Goal: Communication & Community: Answer question/provide support

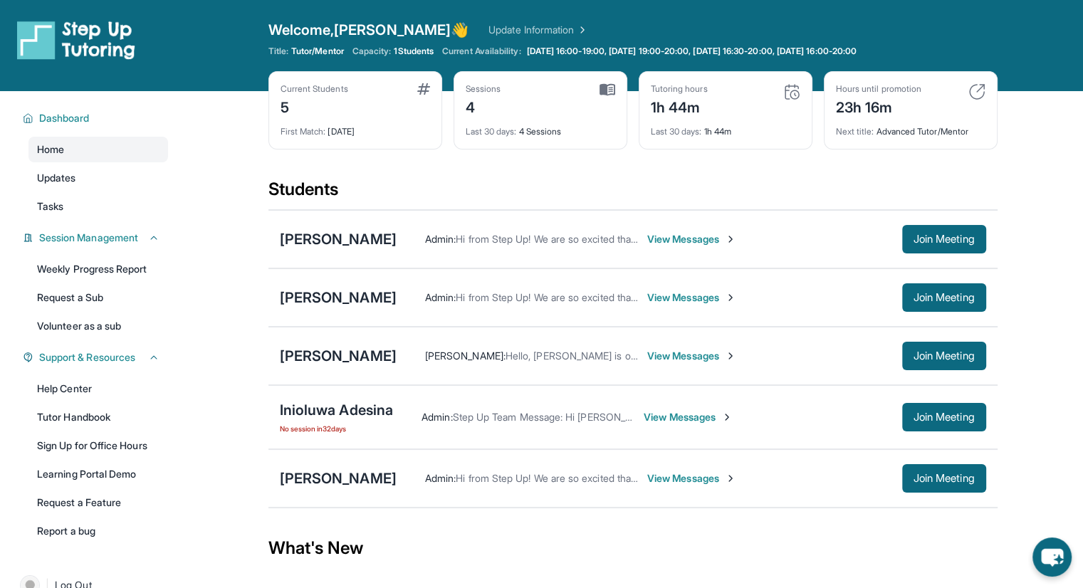
click at [647, 355] on span "View Messages" at bounding box center [691, 356] width 89 height 14
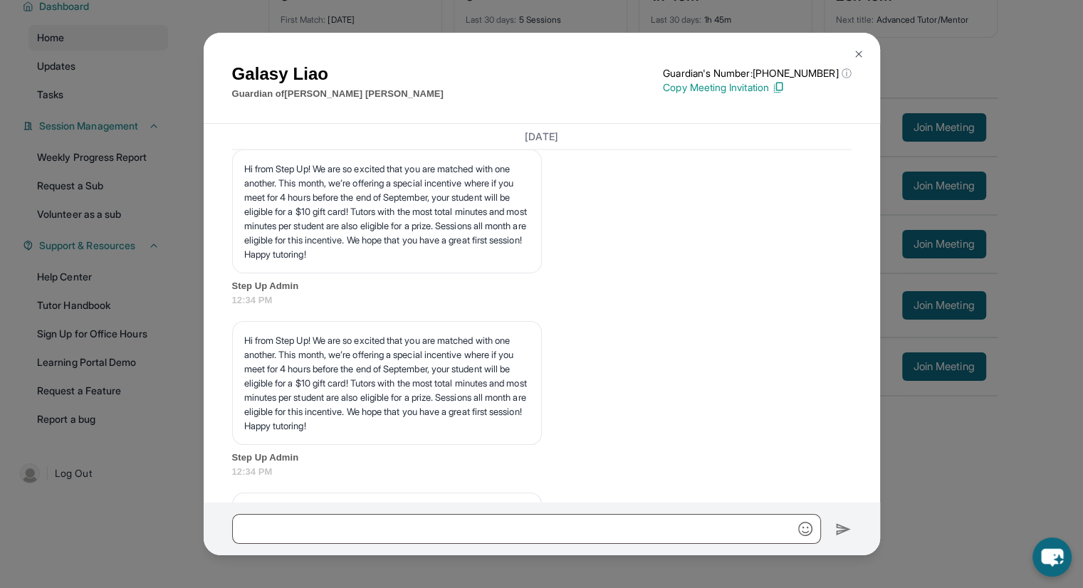
scroll to position [3154, 0]
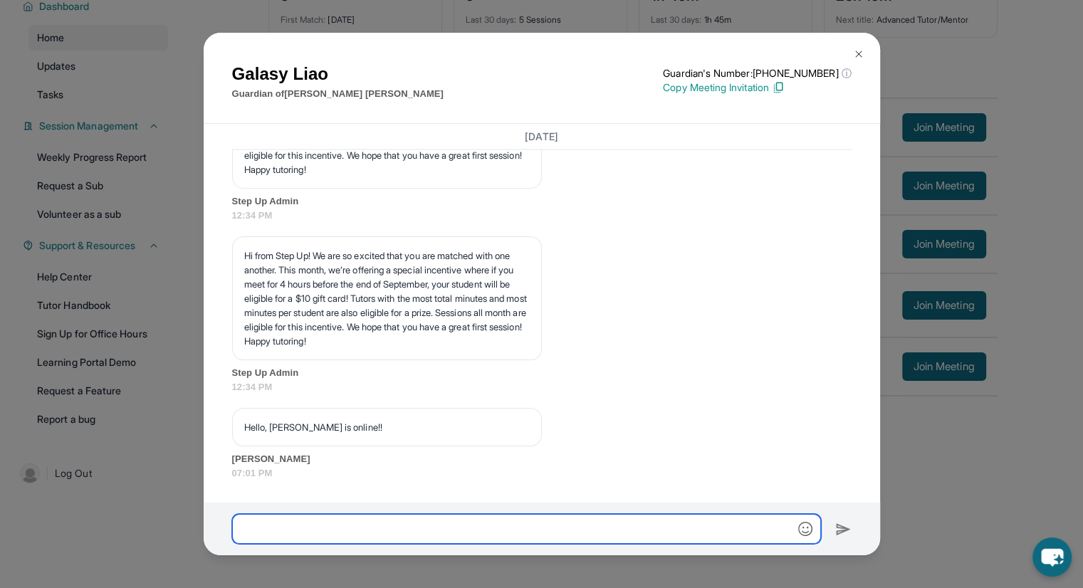
click at [345, 516] on input "text" at bounding box center [526, 529] width 589 height 30
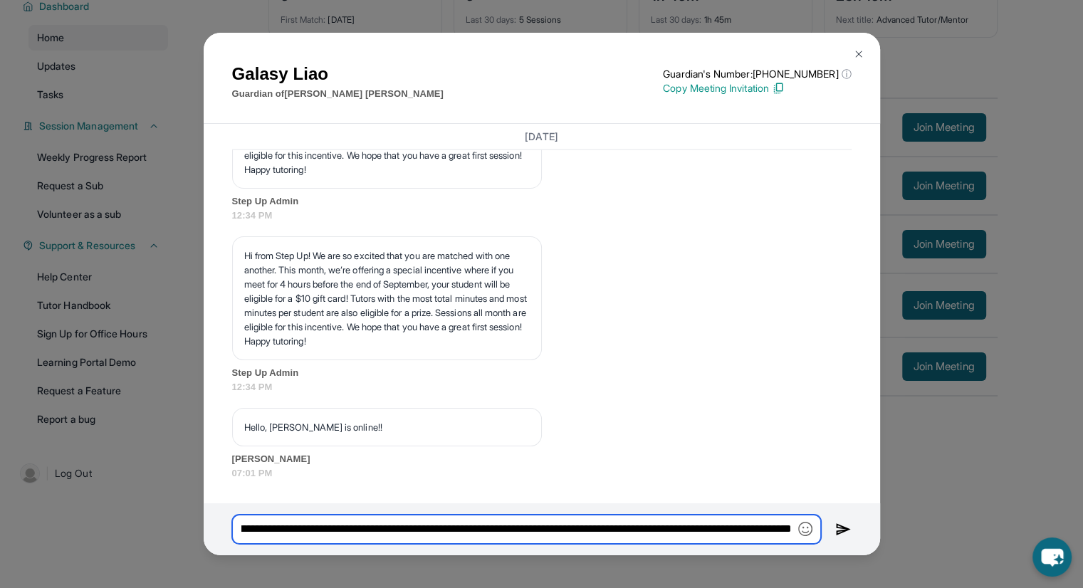
scroll to position [0, 333]
click at [606, 528] on input "**********" at bounding box center [526, 530] width 589 height 30
click at [733, 531] on input "**********" at bounding box center [526, 530] width 589 height 30
type input "**********"
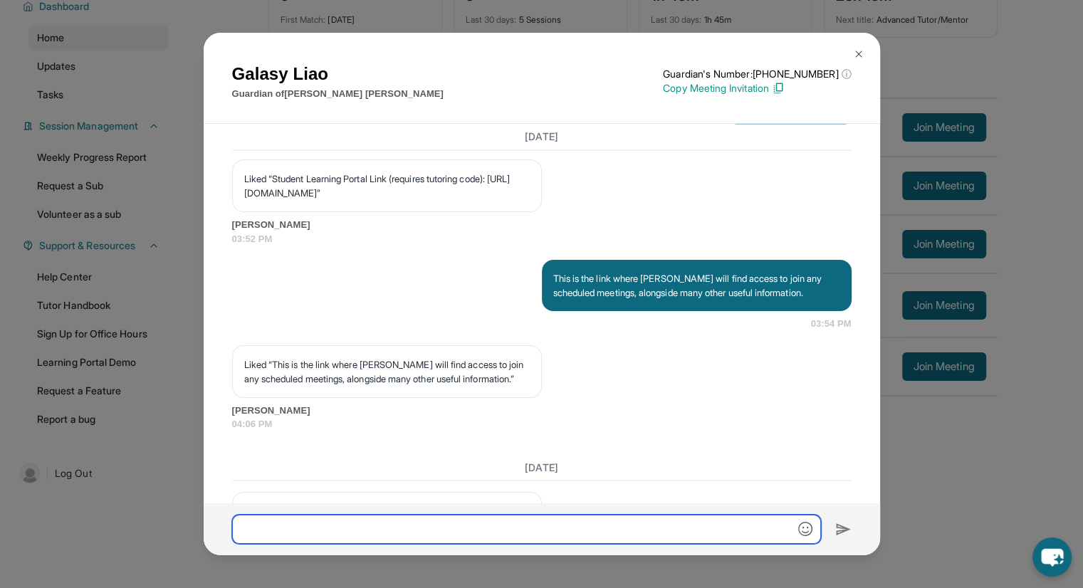
scroll to position [2317, 0]
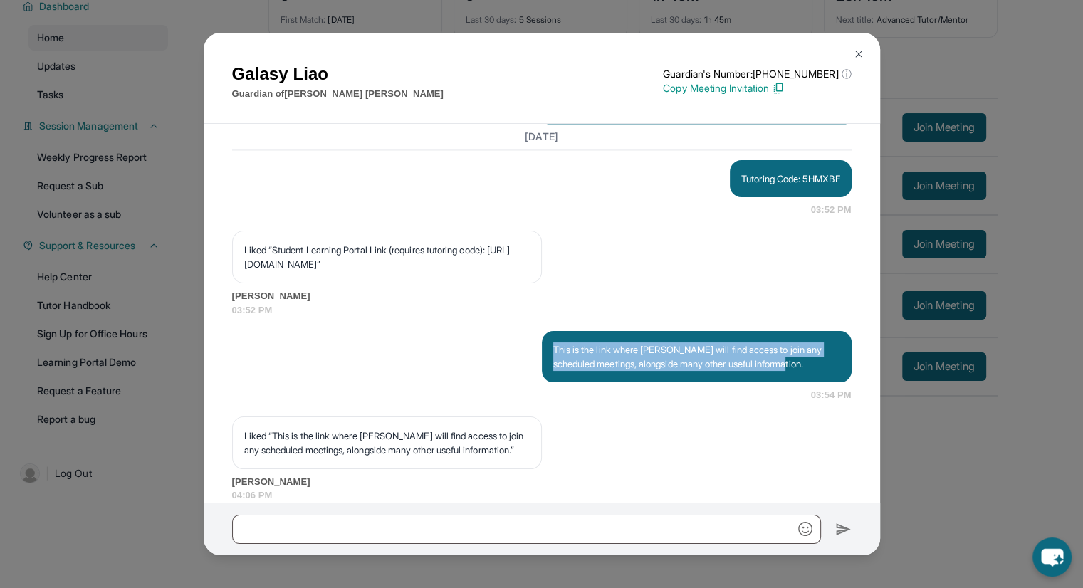
drag, startPoint x: 826, startPoint y: 430, endPoint x: 530, endPoint y: 413, distance: 296.6
click at [530, 402] on div "This is the link where [PERSON_NAME] will find access to join any scheduled mee…" at bounding box center [541, 366] width 619 height 71
copy p "This is the link where [PERSON_NAME] will find access to join any scheduled mee…"
click at [210, 52] on div "Galasy Liao Guardian of [PERSON_NAME] Guardian's Number: [PHONE_NUMBER] ⓘ This …" at bounding box center [542, 79] width 676 height 92
click at [856, 49] on img at bounding box center [858, 53] width 11 height 11
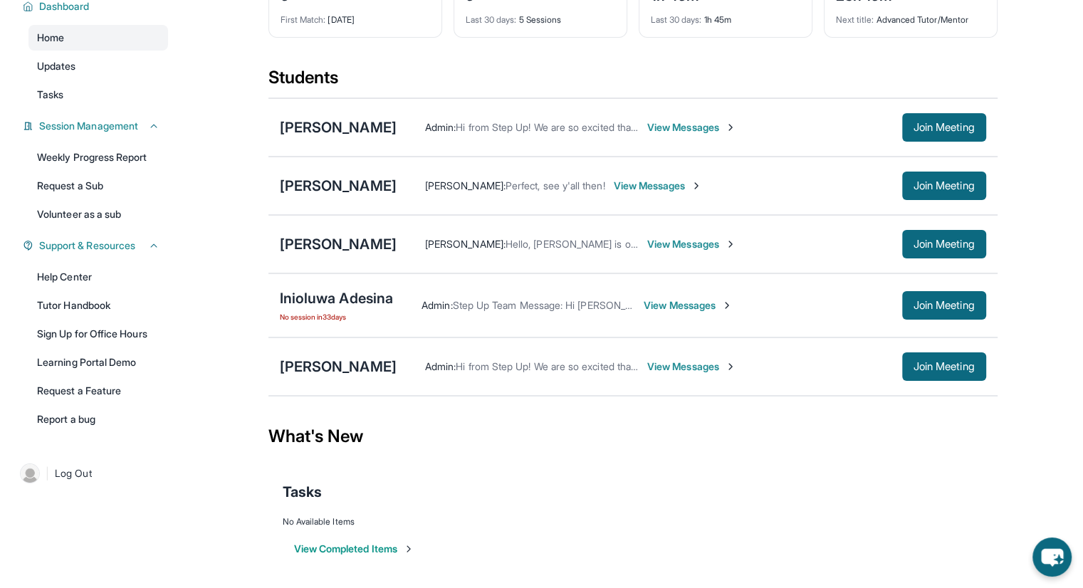
click at [708, 362] on span "View Messages" at bounding box center [691, 366] width 89 height 14
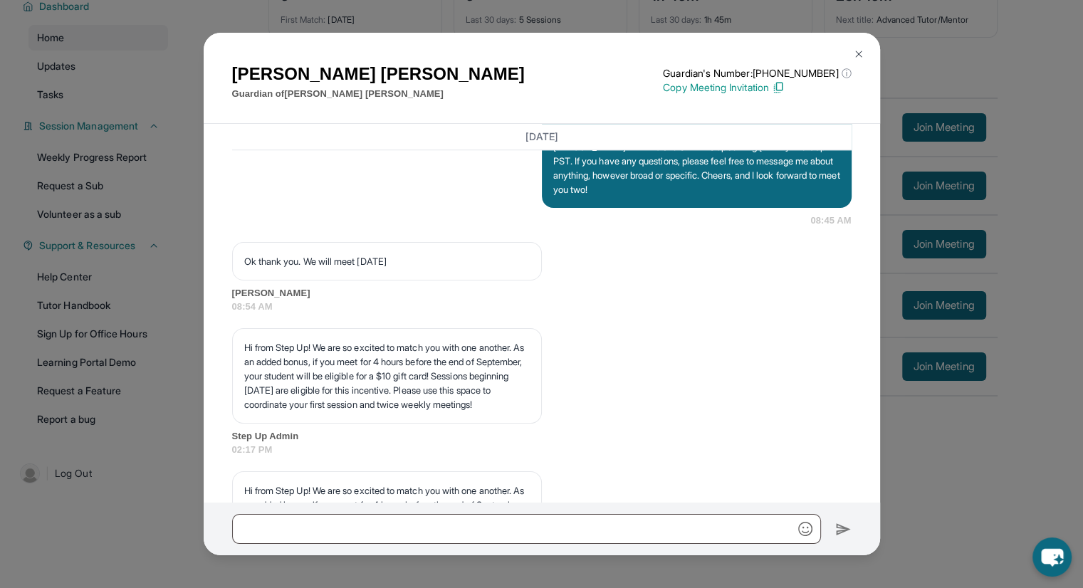
scroll to position [1143, 0]
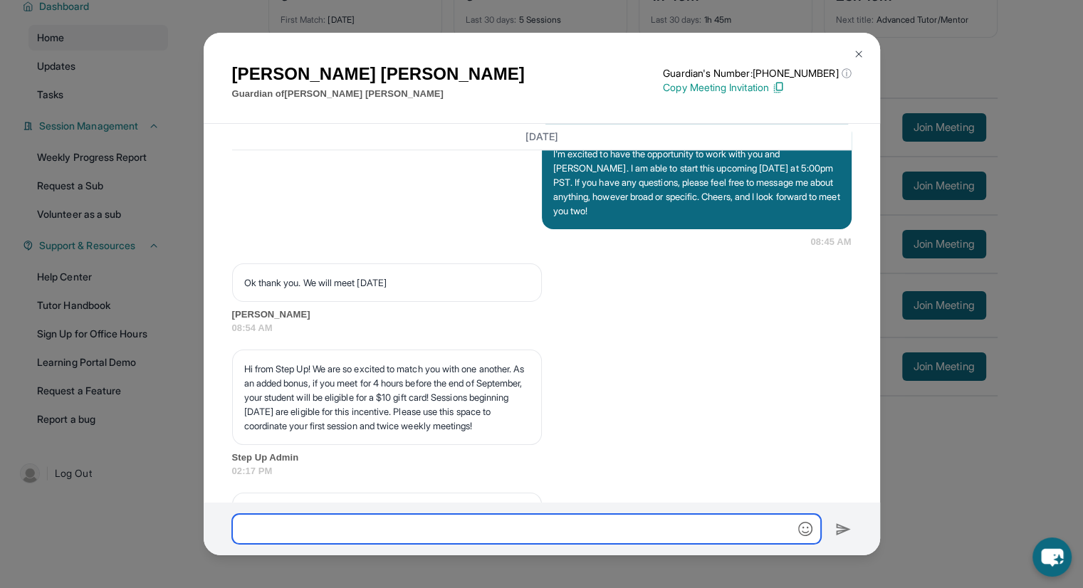
click at [599, 535] on input "text" at bounding box center [526, 529] width 589 height 30
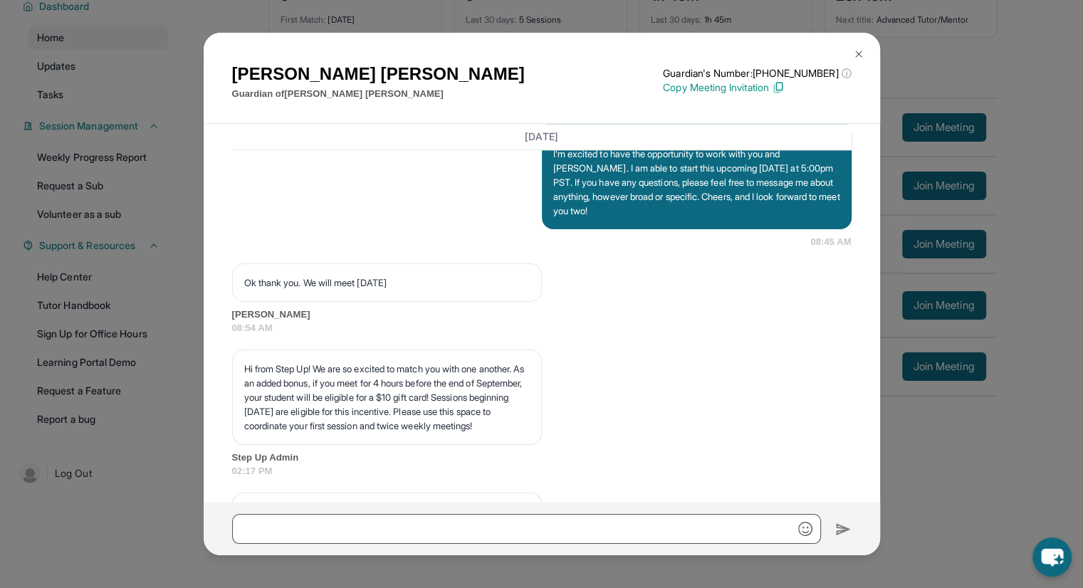
click at [859, 46] on button at bounding box center [858, 54] width 28 height 28
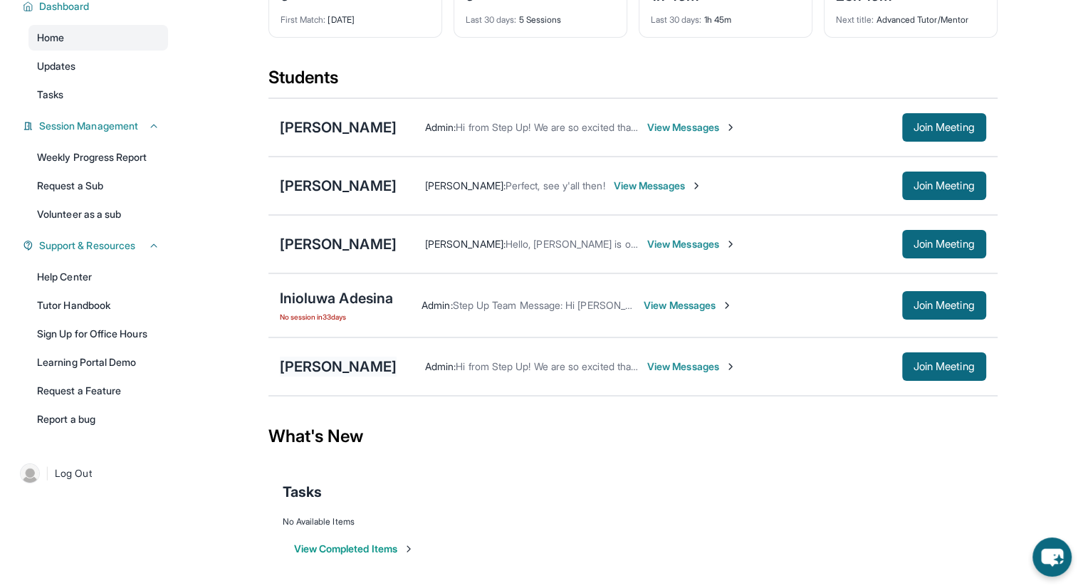
click at [310, 370] on div "[PERSON_NAME]" at bounding box center [338, 367] width 117 height 20
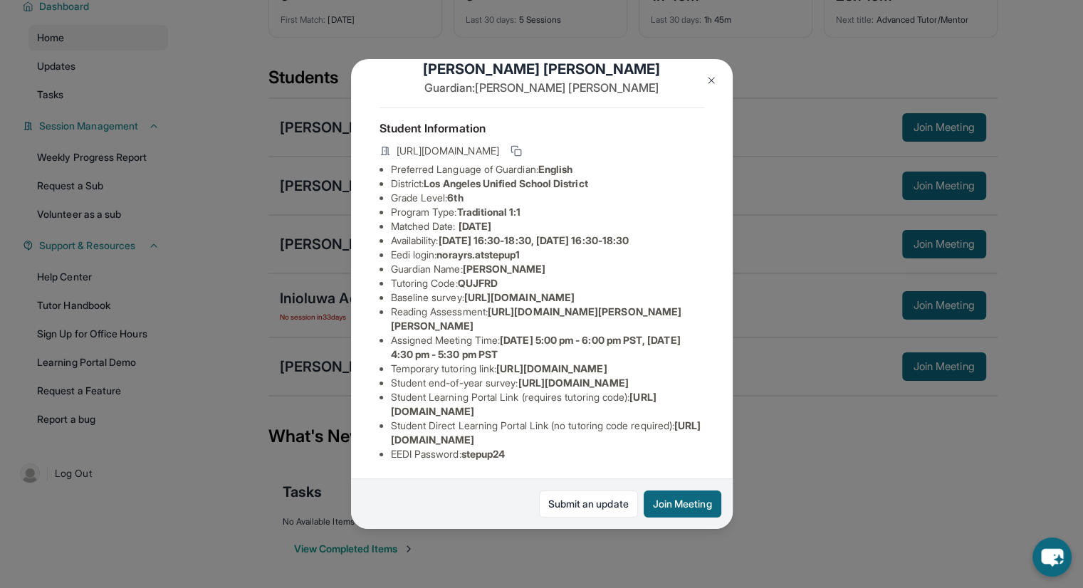
scroll to position [193, 0]
drag, startPoint x: 688, startPoint y: 429, endPoint x: 393, endPoint y: 435, distance: 295.5
click at [393, 435] on ul "Preferred Language of Guardian: English District: [GEOGRAPHIC_DATA] Unified Sch…" at bounding box center [541, 311] width 325 height 299
copy span "[URL][DOMAIN_NAME]"
click at [713, 78] on img at bounding box center [710, 80] width 11 height 11
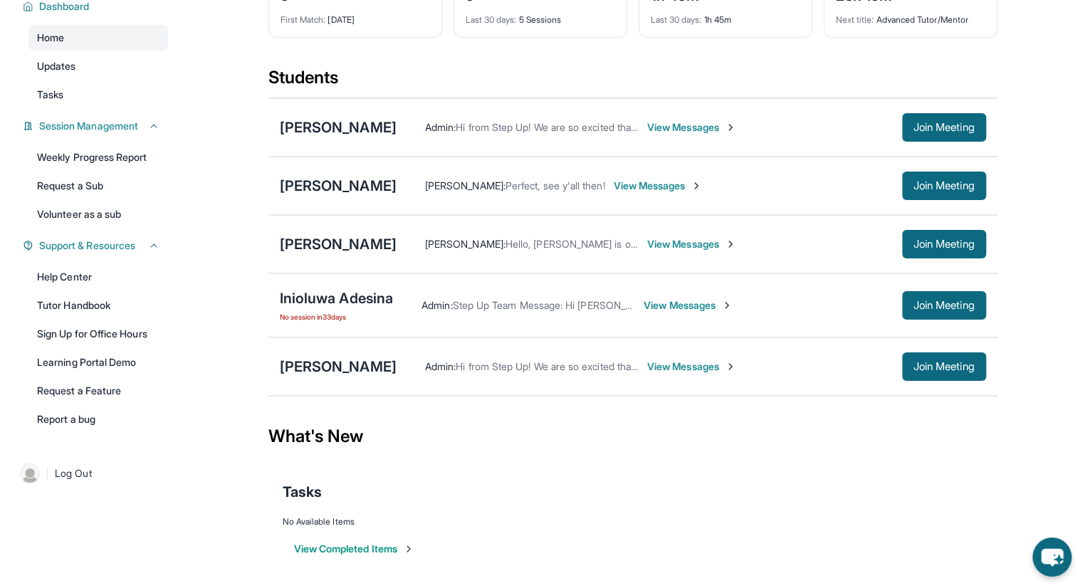
click at [698, 363] on span "View Messages" at bounding box center [691, 366] width 89 height 14
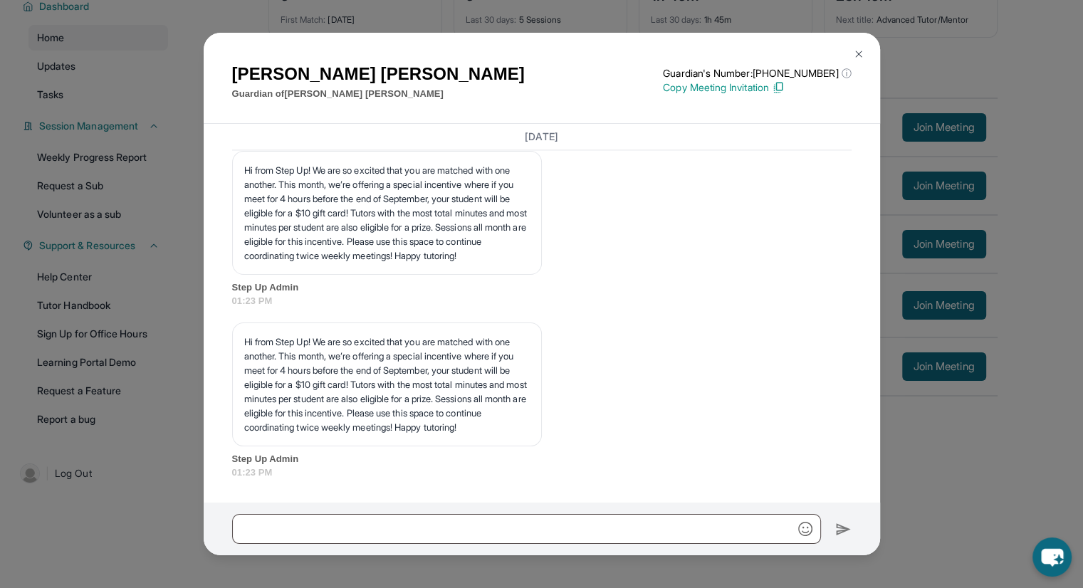
scroll to position [2139, 0]
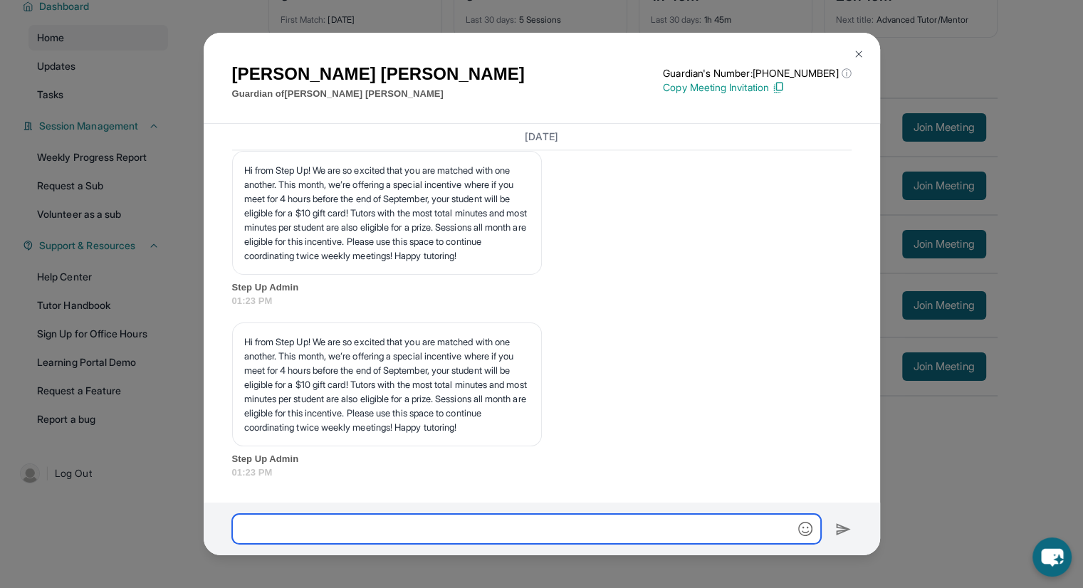
click at [574, 531] on input "text" at bounding box center [526, 529] width 589 height 30
paste input "**********"
type input "**********"
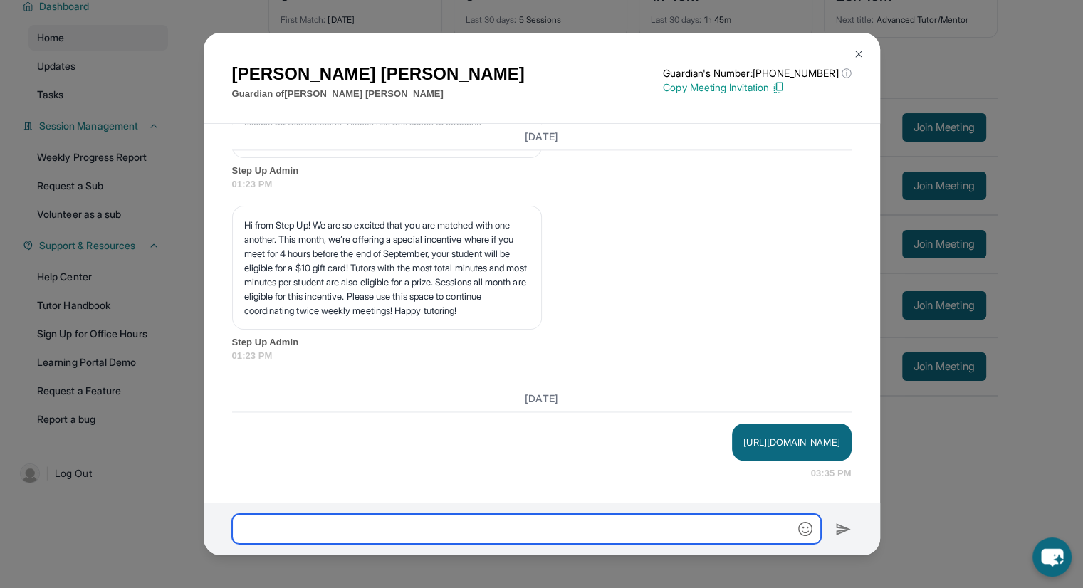
scroll to position [2257, 0]
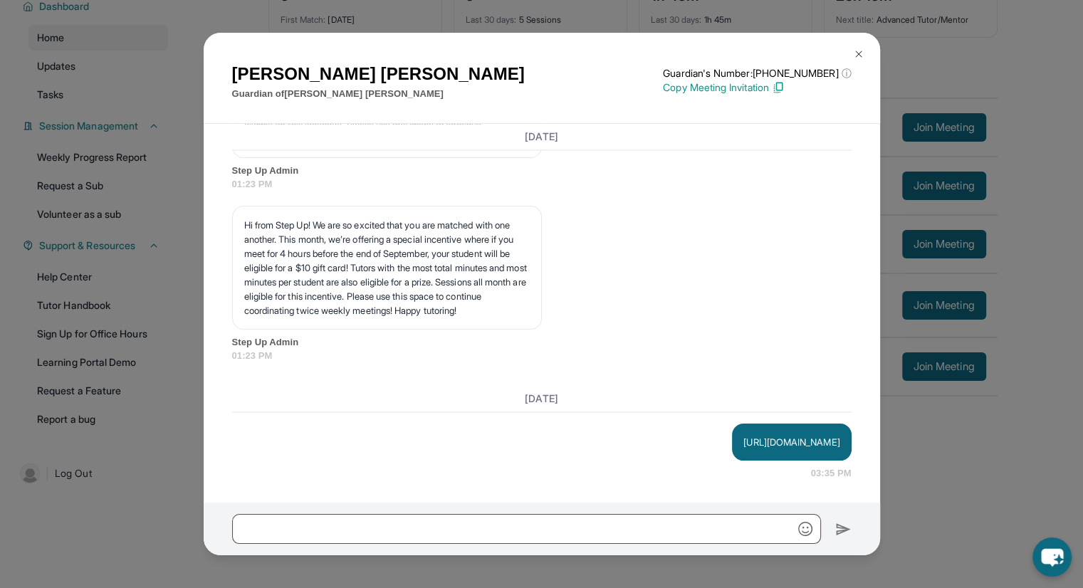
click at [850, 50] on button at bounding box center [858, 54] width 28 height 28
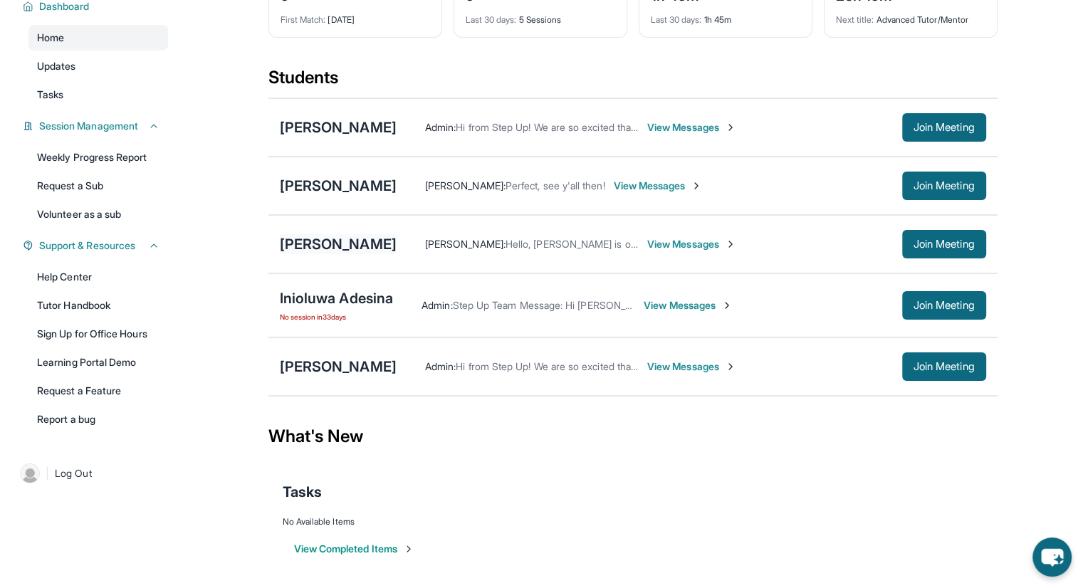
click at [328, 240] on div "[PERSON_NAME]" at bounding box center [338, 244] width 117 height 20
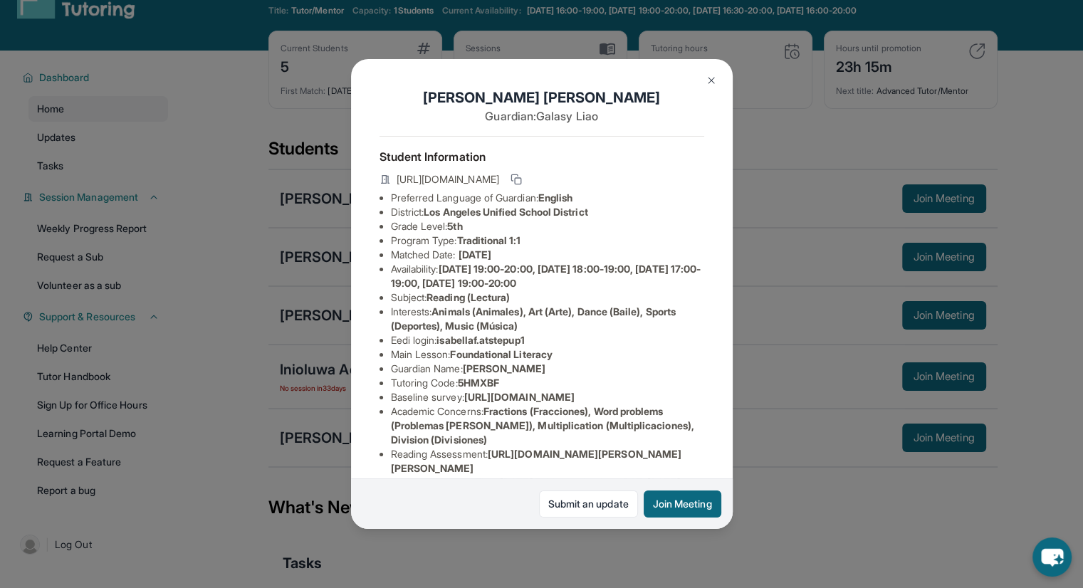
scroll to position [0, 0]
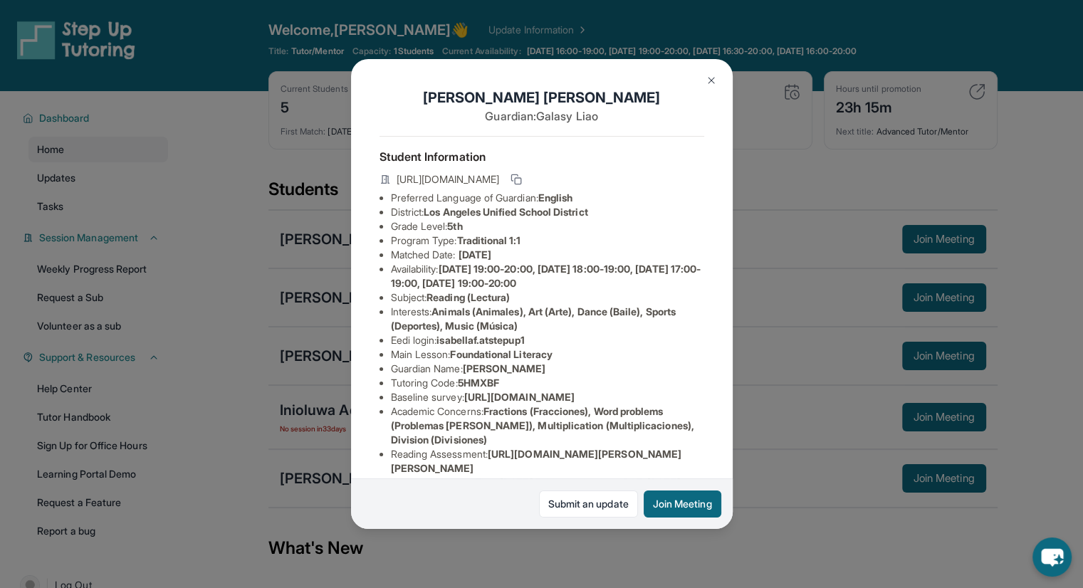
drag, startPoint x: 712, startPoint y: 75, endPoint x: 712, endPoint y: 114, distance: 39.2
click at [712, 76] on img at bounding box center [710, 80] width 11 height 11
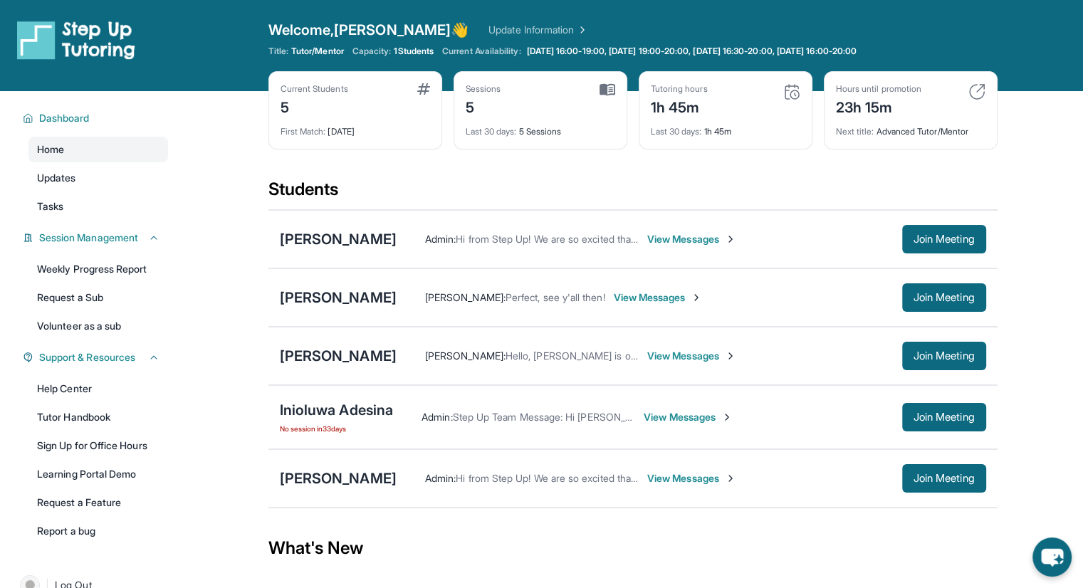
click at [647, 355] on span "View Messages" at bounding box center [691, 356] width 89 height 14
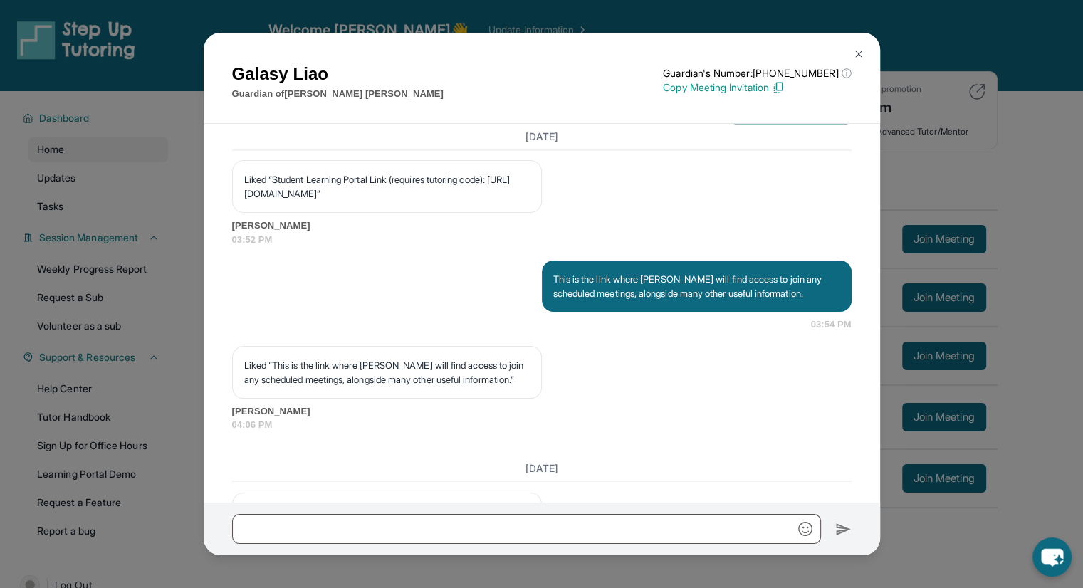
scroll to position [2388, 0]
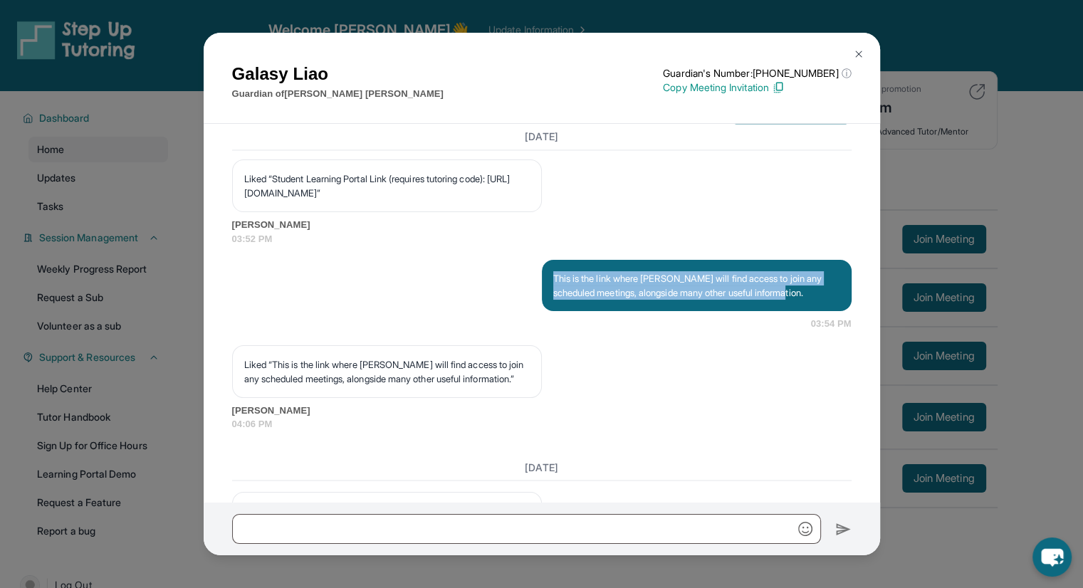
drag, startPoint x: 548, startPoint y: 342, endPoint x: 828, endPoint y: 359, distance: 280.2
click at [828, 300] on p "This is the link where [PERSON_NAME] will find access to join any scheduled mee…" at bounding box center [696, 285] width 287 height 28
copy p "This is the link where [PERSON_NAME] will find access to join any scheduled mee…"
click at [859, 53] on img at bounding box center [858, 53] width 11 height 11
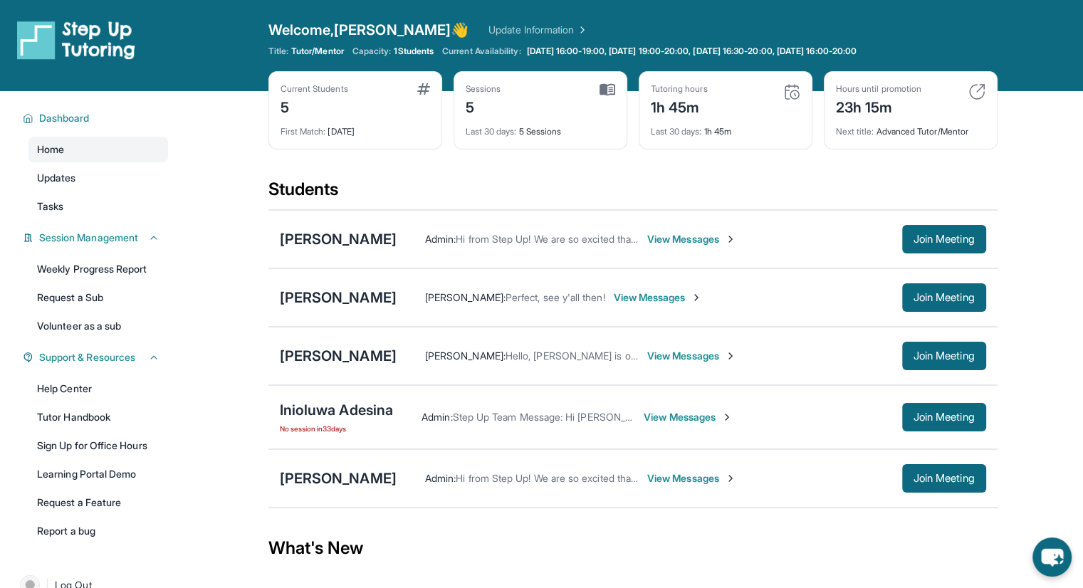
click at [693, 476] on span "View Messages" at bounding box center [691, 478] width 89 height 14
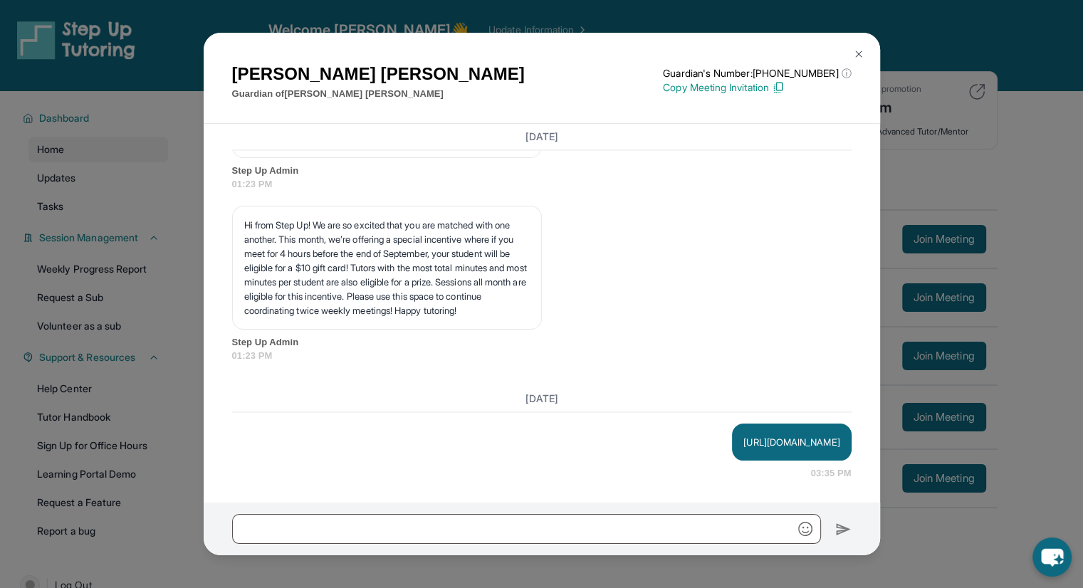
scroll to position [2257, 0]
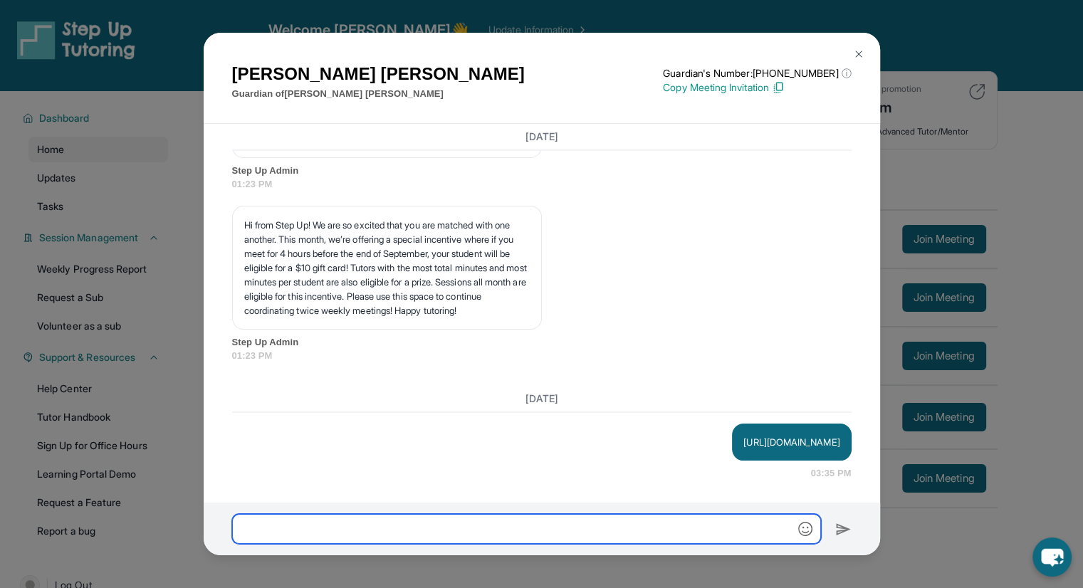
click at [604, 527] on input "text" at bounding box center [526, 529] width 589 height 30
paste input "**********"
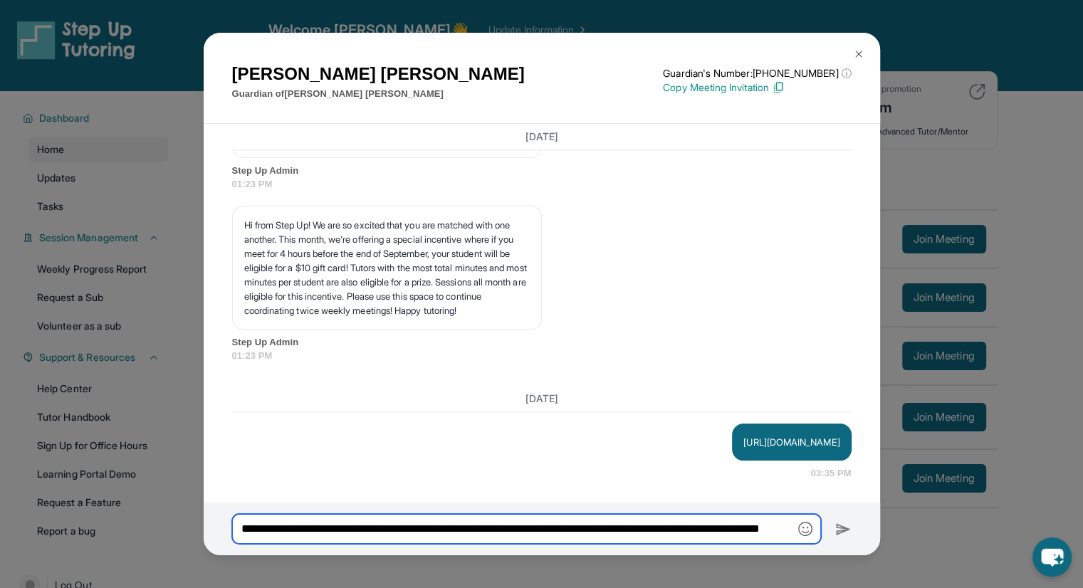
scroll to position [0, 88]
click at [297, 533] on input "**********" at bounding box center [526, 530] width 589 height 30
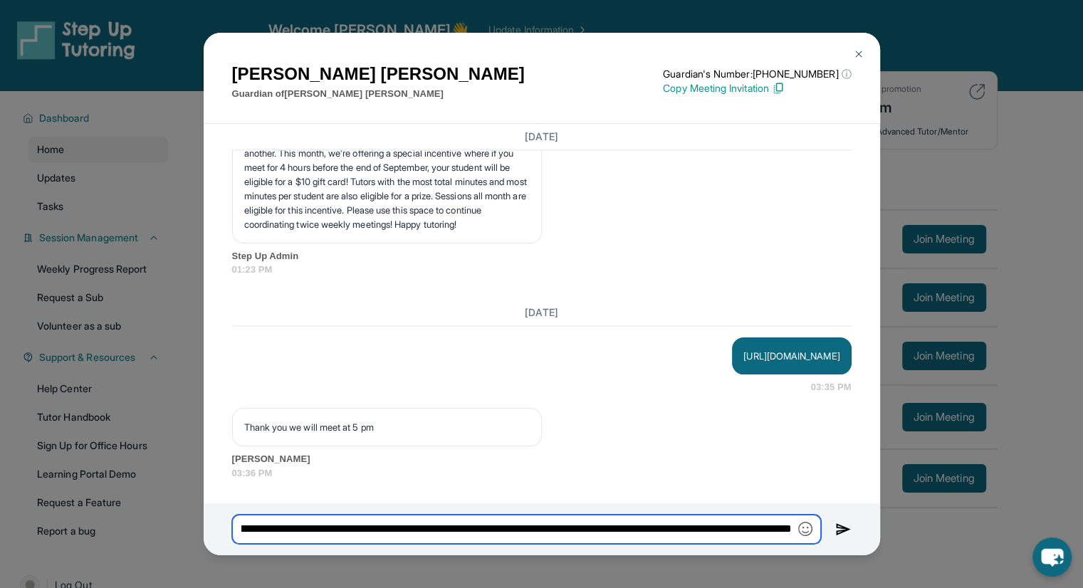
scroll to position [0, 235]
type input "**********"
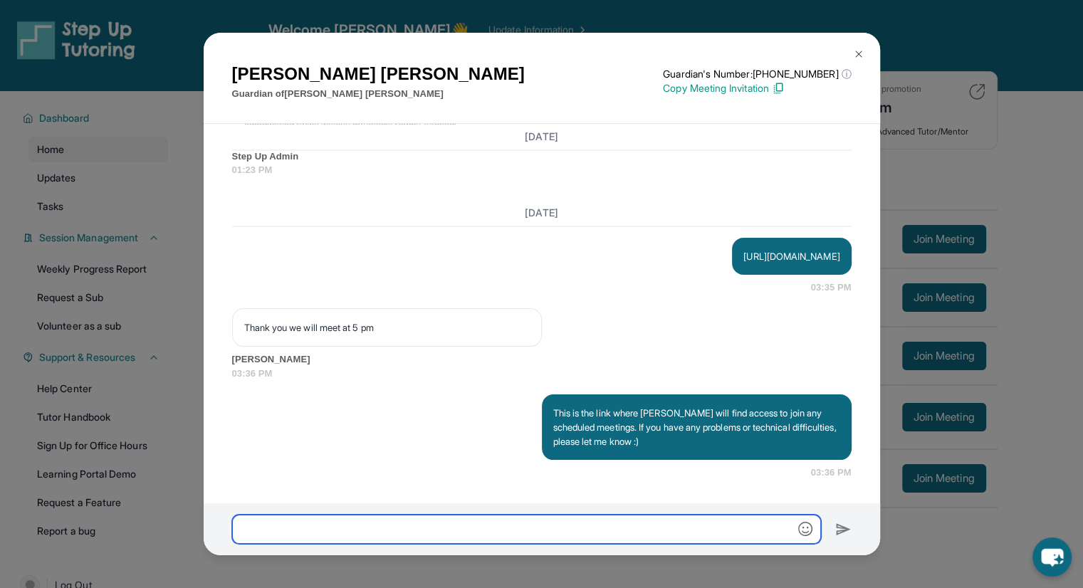
scroll to position [2442, 0]
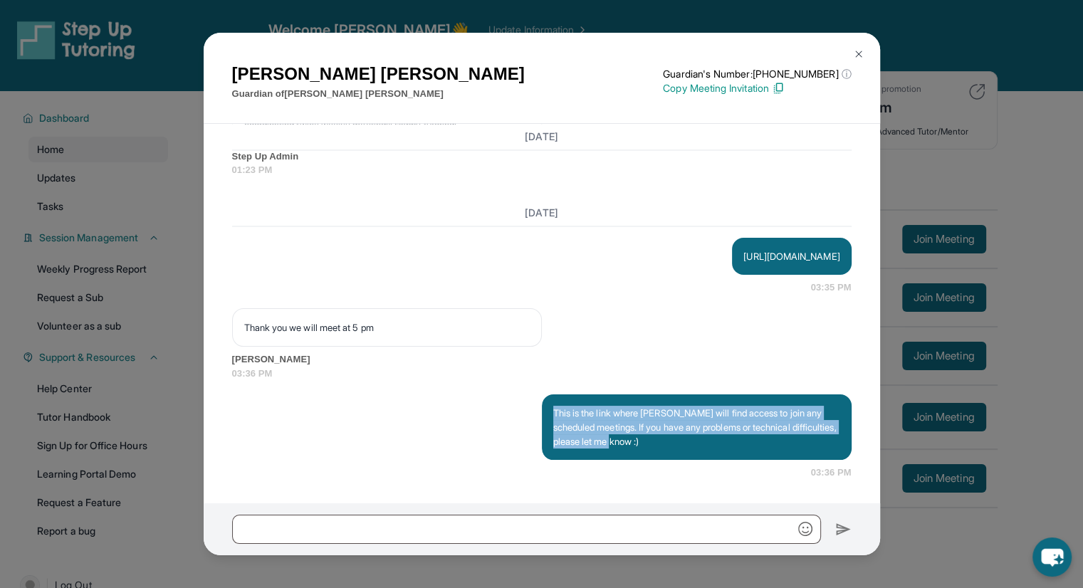
drag, startPoint x: 698, startPoint y: 444, endPoint x: 421, endPoint y: 399, distance: 280.6
click at [421, 399] on div "This is the link where [PERSON_NAME] will find access to join any scheduled mee…" at bounding box center [541, 436] width 619 height 85
click at [859, 49] on img at bounding box center [858, 53] width 11 height 11
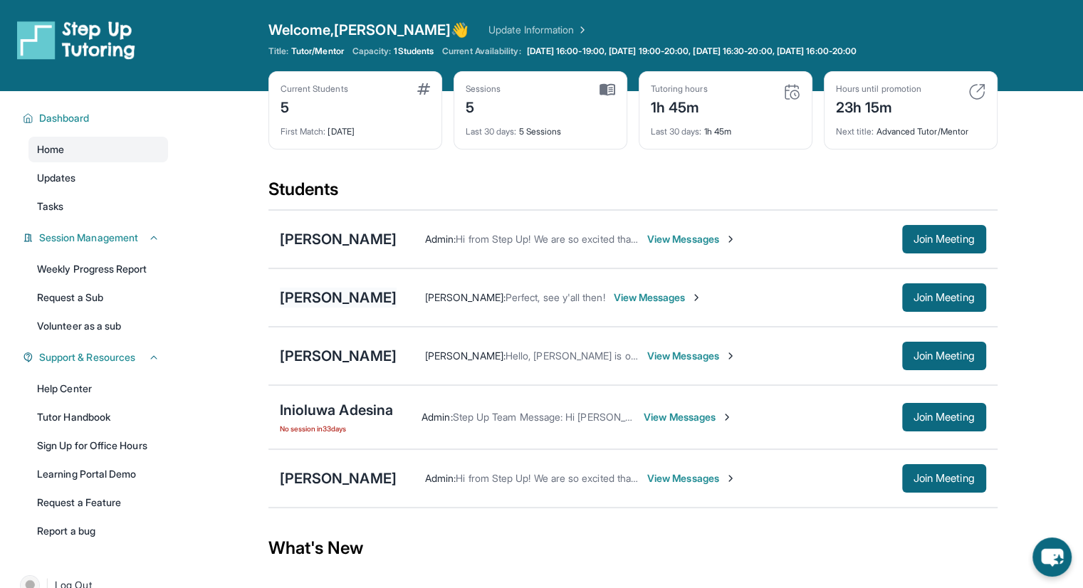
click at [335, 297] on div "[PERSON_NAME]" at bounding box center [338, 298] width 117 height 20
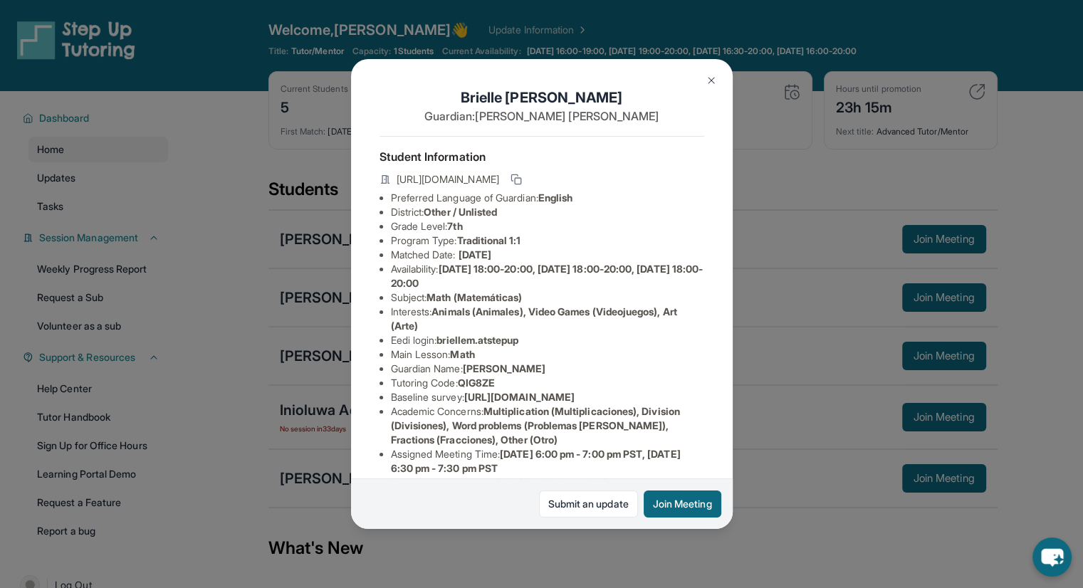
click at [714, 83] on img at bounding box center [710, 80] width 11 height 11
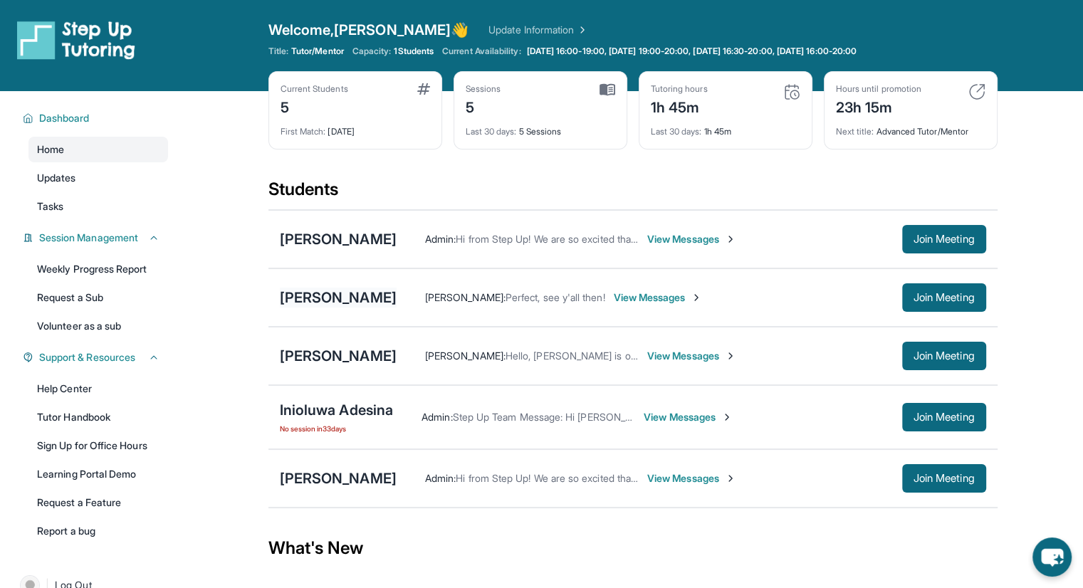
click at [357, 300] on div "[PERSON_NAME]" at bounding box center [338, 298] width 117 height 20
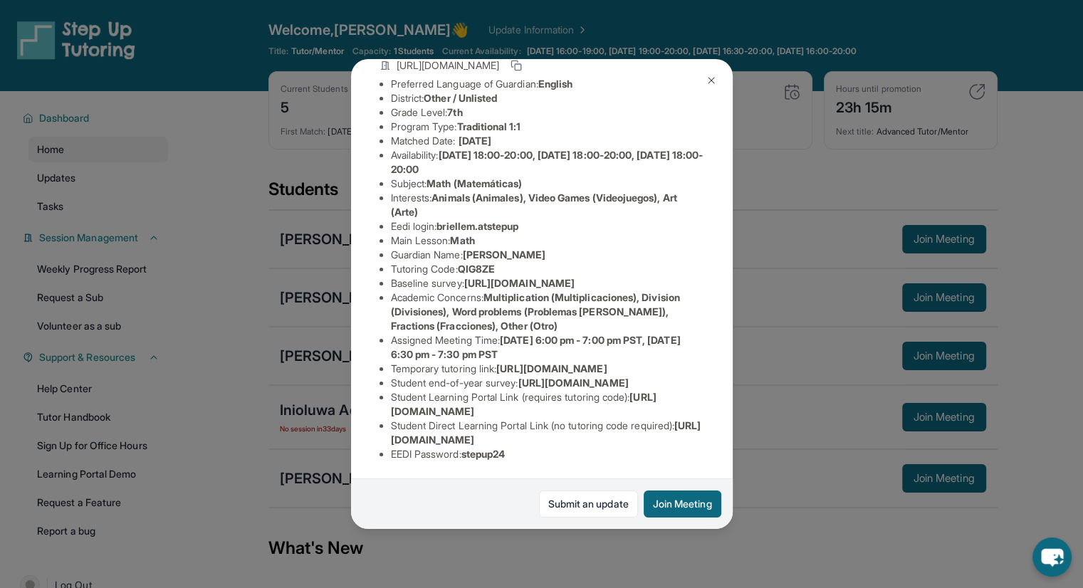
scroll to position [264, 0]
drag, startPoint x: 681, startPoint y: 431, endPoint x: 382, endPoint y: 426, distance: 299.7
click at [382, 426] on ul "Preferred Language of Guardian: English District: Other / Unlisted Grade Level:…" at bounding box center [541, 269] width 325 height 384
copy span "[URL][DOMAIN_NAME]"
click at [708, 80] on img at bounding box center [710, 80] width 11 height 11
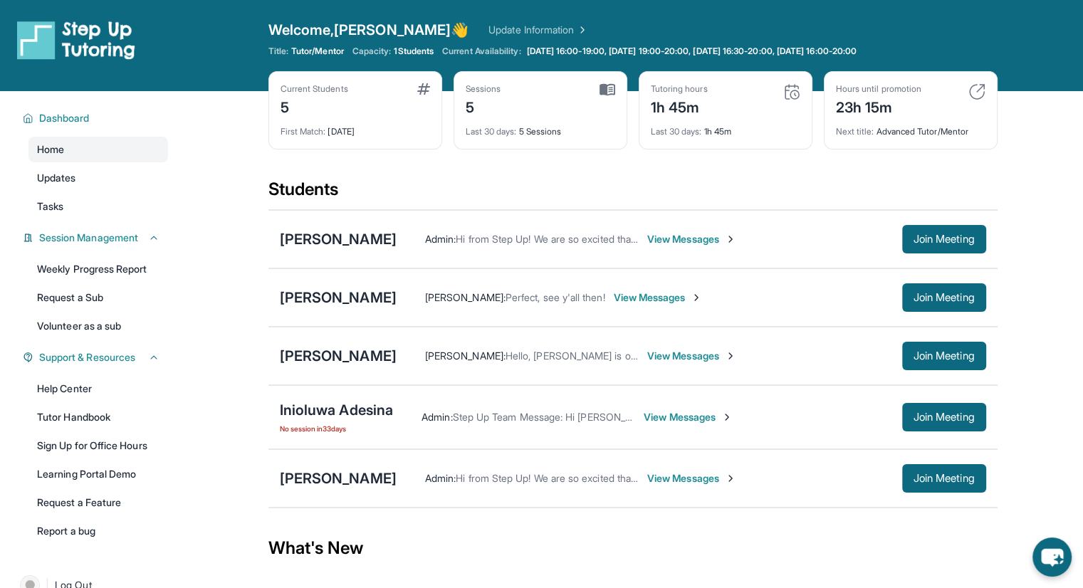
click at [629, 300] on span "View Messages" at bounding box center [658, 297] width 89 height 14
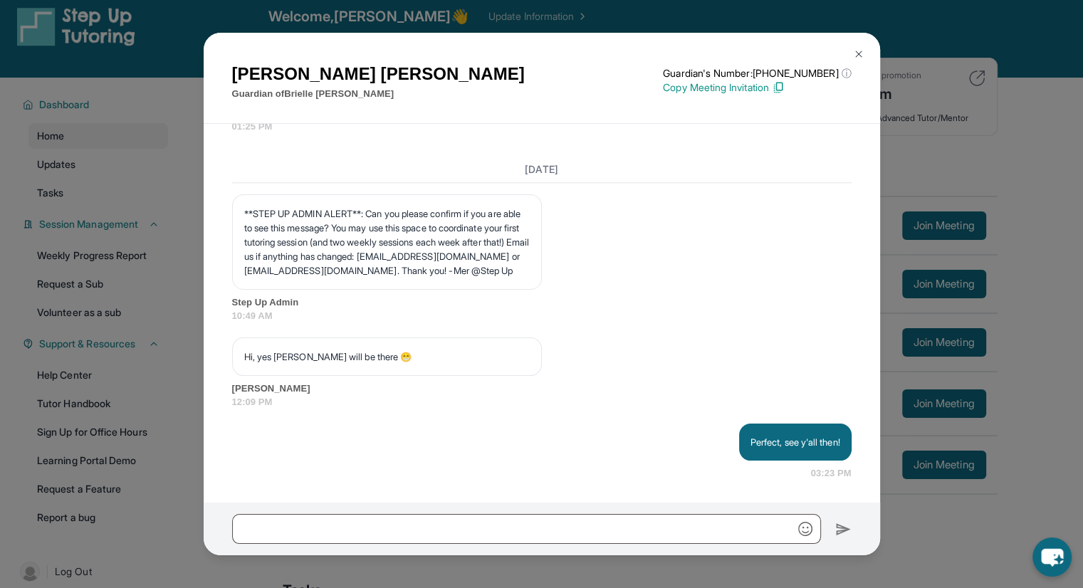
scroll to position [0, 0]
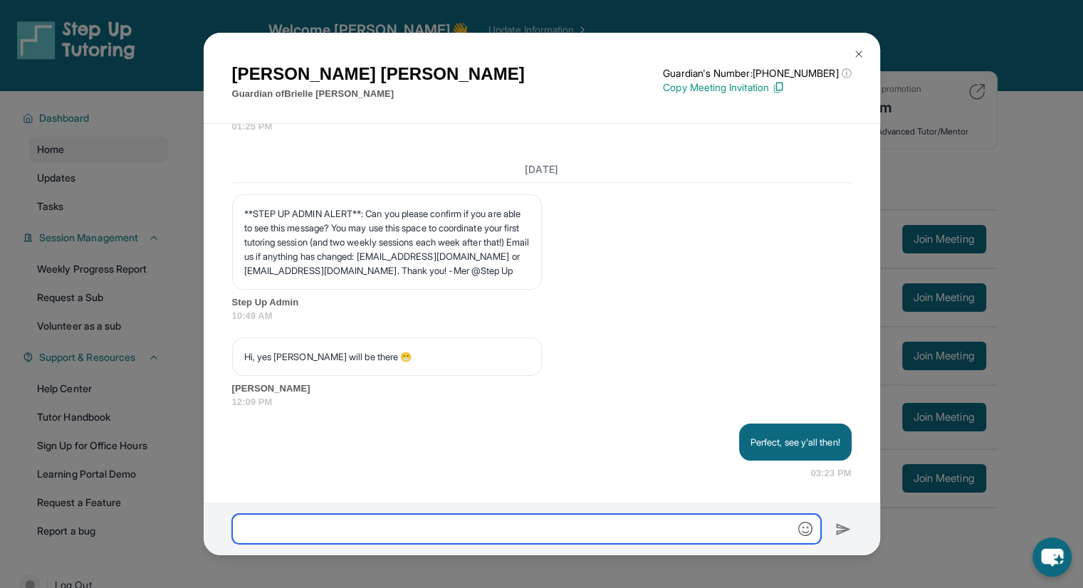
click at [462, 527] on input "text" at bounding box center [526, 529] width 589 height 30
paste input "**********"
type input "**********"
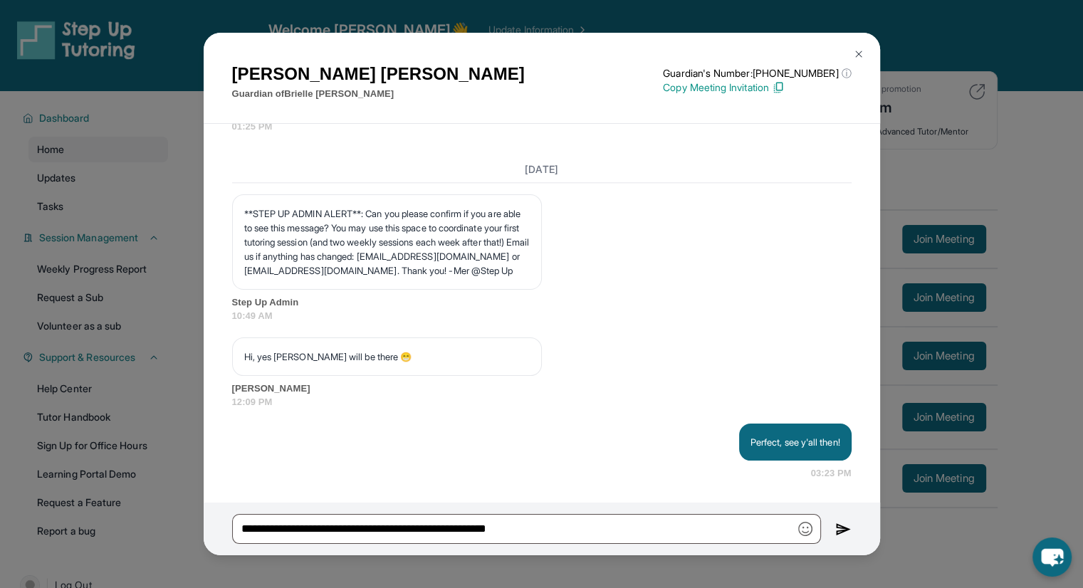
click at [835, 527] on img at bounding box center [843, 529] width 16 height 17
click at [945, 345] on div "[PERSON_NAME] Guardian of [PERSON_NAME] Guardian's Number: [PHONE_NUMBER] ⓘ Thi…" at bounding box center [541, 294] width 1083 height 588
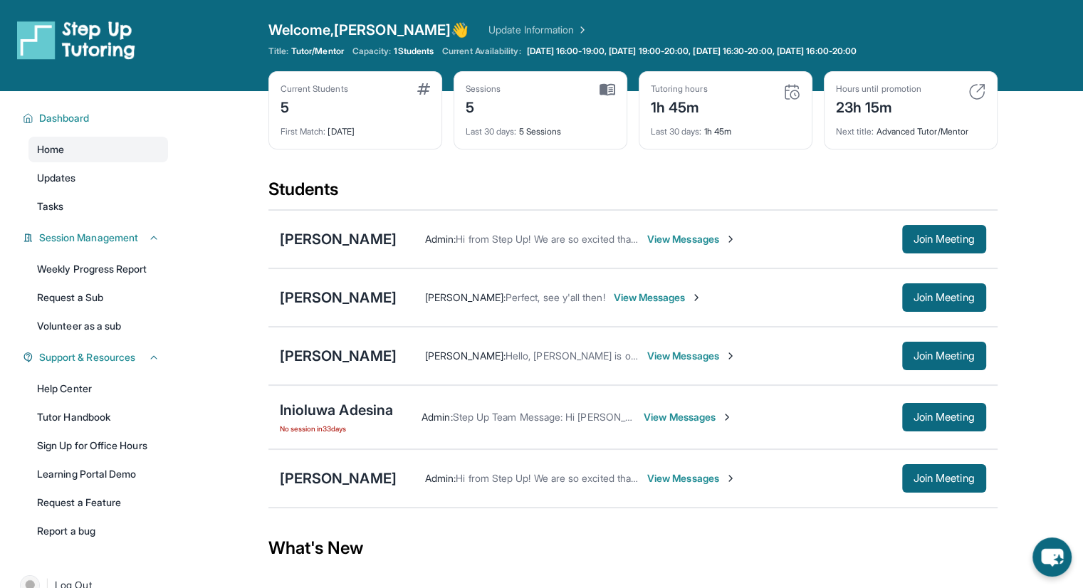
click at [686, 477] on span "View Messages" at bounding box center [691, 478] width 89 height 14
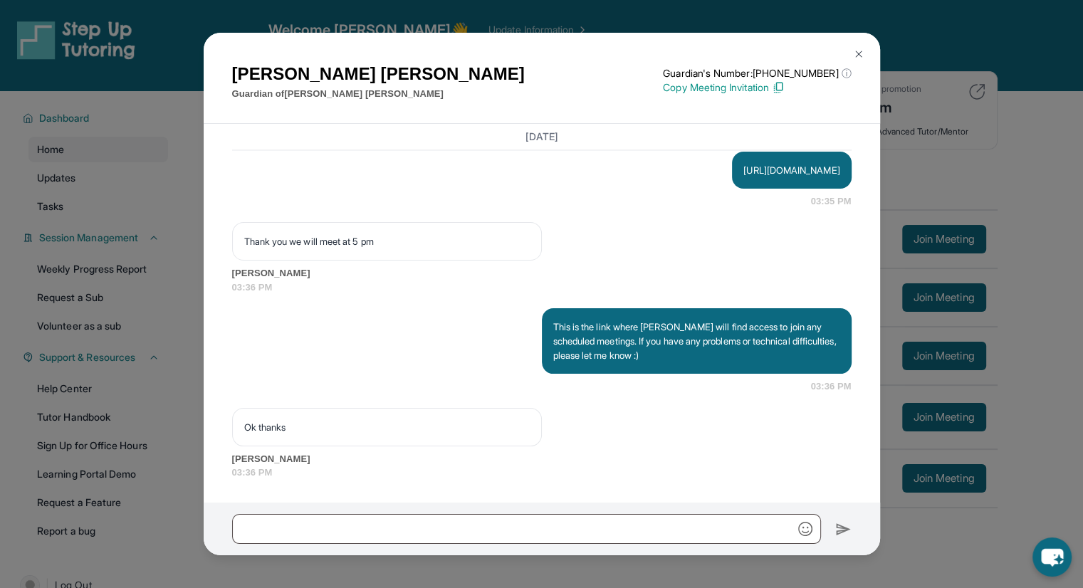
scroll to position [2527, 0]
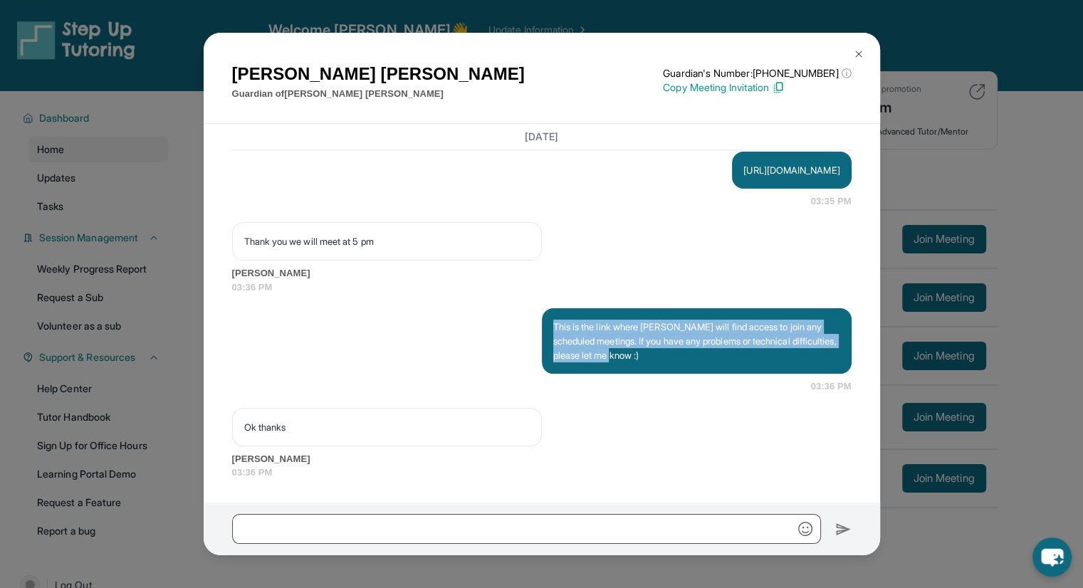
drag, startPoint x: 695, startPoint y: 359, endPoint x: 532, endPoint y: 327, distance: 166.0
click at [532, 327] on div "This is the link where [PERSON_NAME] will find access to join any scheduled mee…" at bounding box center [541, 350] width 619 height 85
copy p "This is the link where [PERSON_NAME] will find access to join any scheduled mee…"
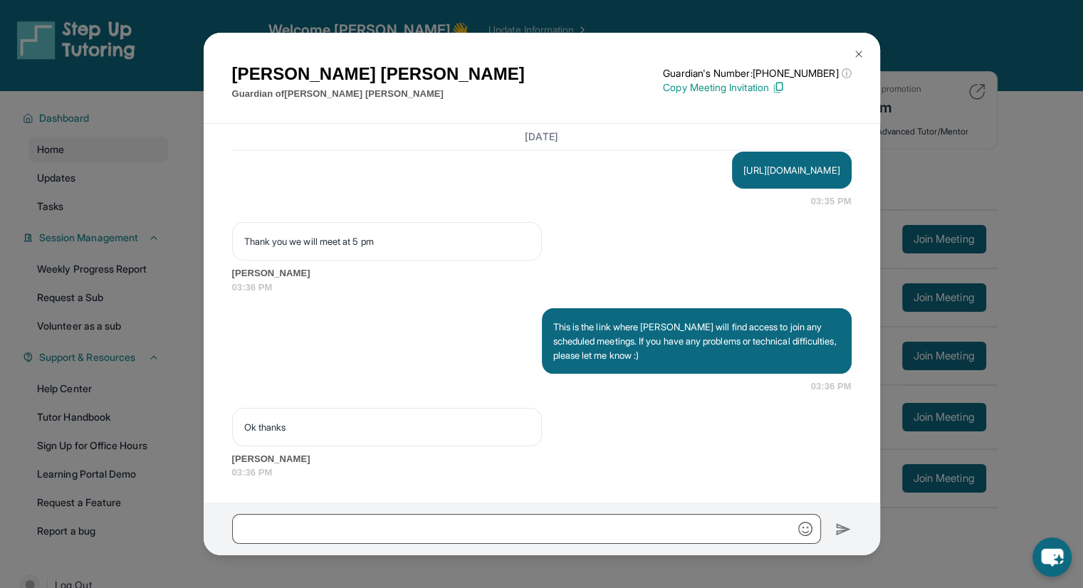
drag, startPoint x: 957, startPoint y: 105, endPoint x: 898, endPoint y: 89, distance: 61.3
click at [957, 105] on div "[PERSON_NAME] Guardian of [PERSON_NAME] Guardian's Number: [PHONE_NUMBER] ⓘ Thi…" at bounding box center [541, 294] width 1083 height 588
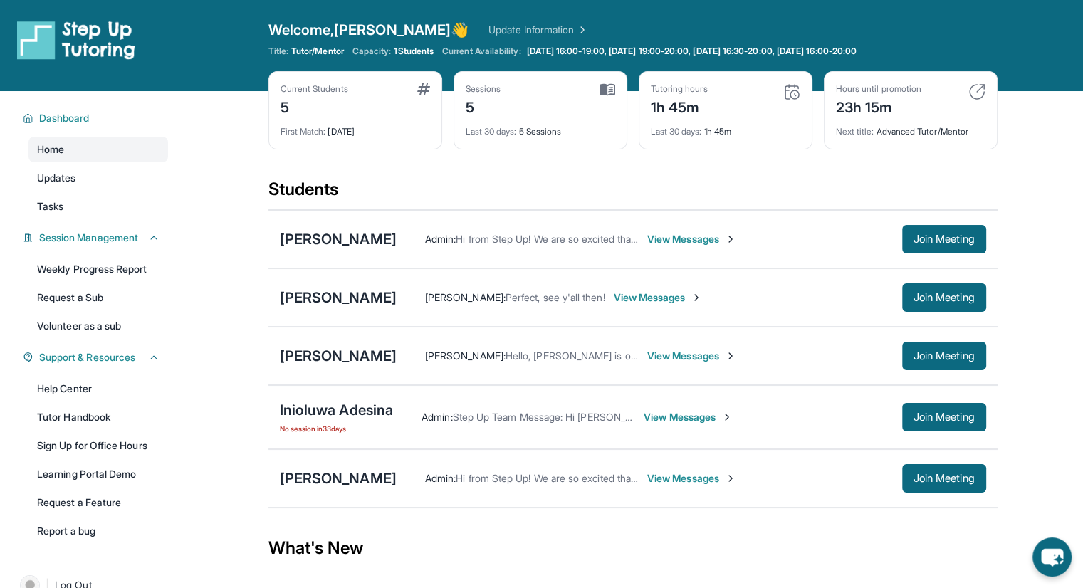
click at [660, 300] on span "View Messages" at bounding box center [658, 297] width 89 height 14
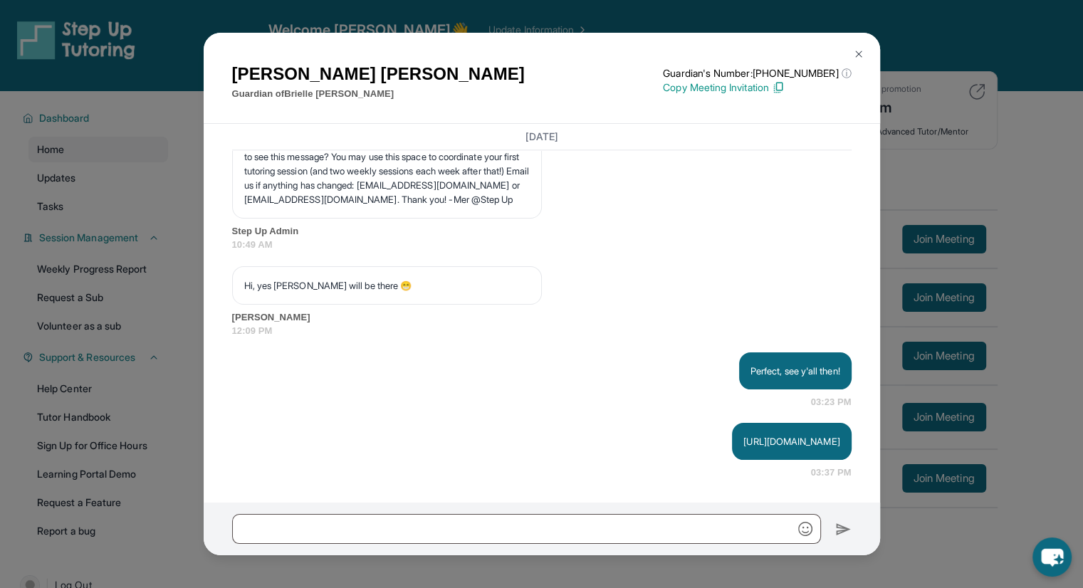
scroll to position [1785, 0]
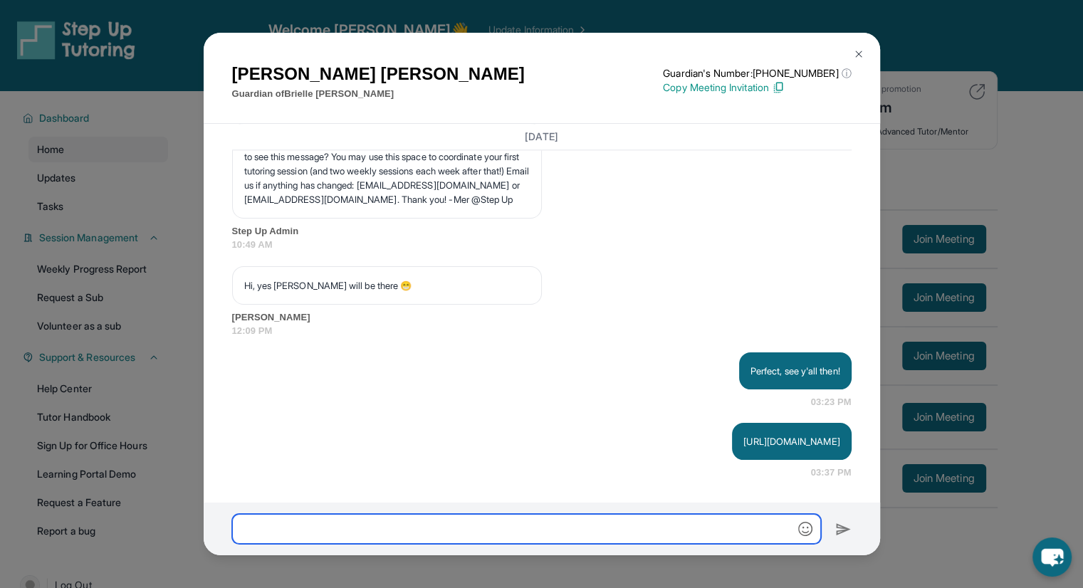
click at [571, 525] on input "text" at bounding box center [526, 529] width 589 height 30
paste input "**********"
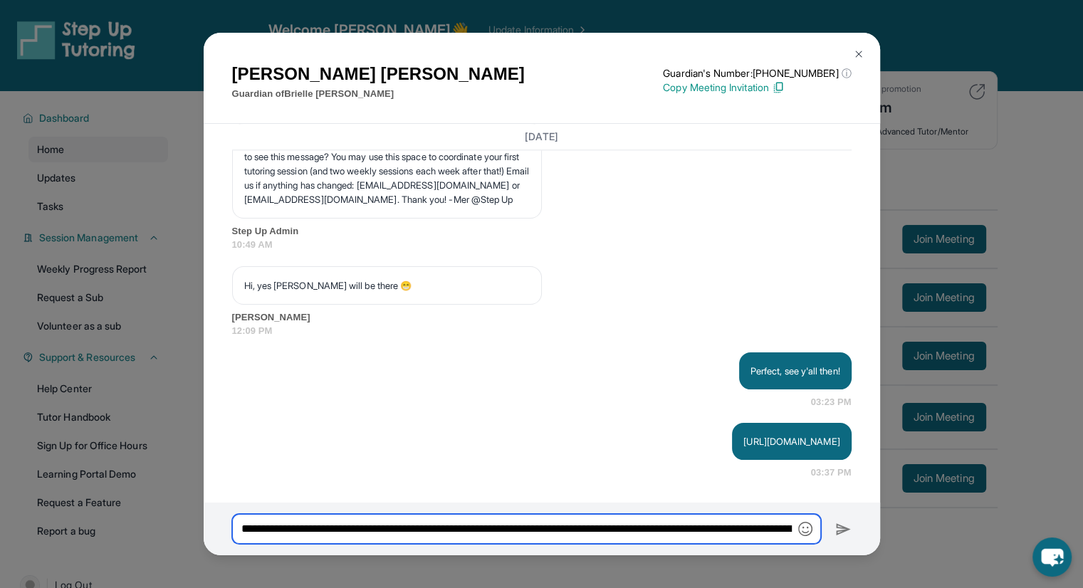
scroll to position [0, 245]
click at [313, 530] on input "**********" at bounding box center [526, 530] width 589 height 30
type input "**********"
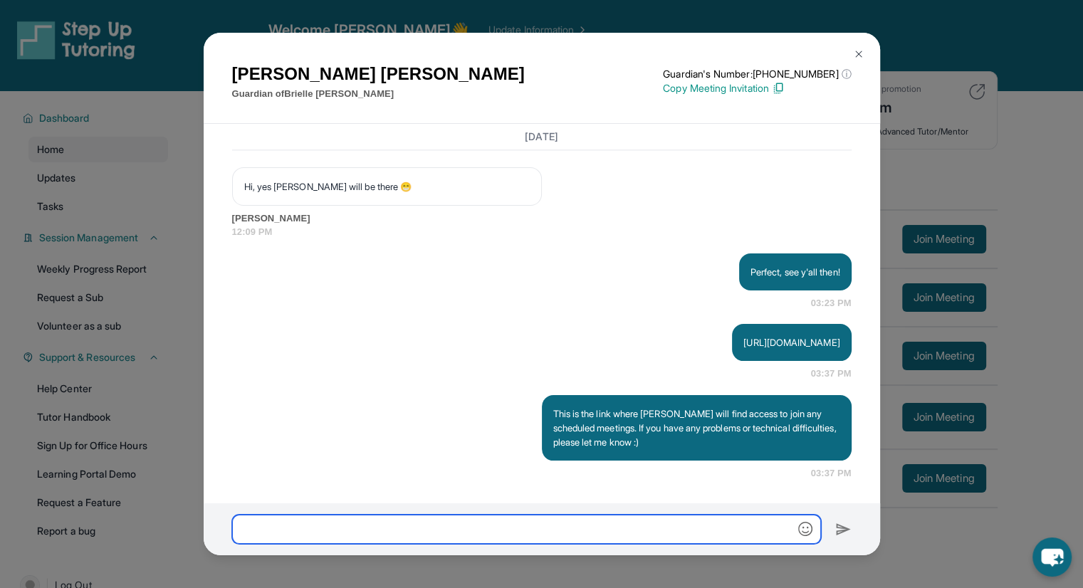
scroll to position [1885, 0]
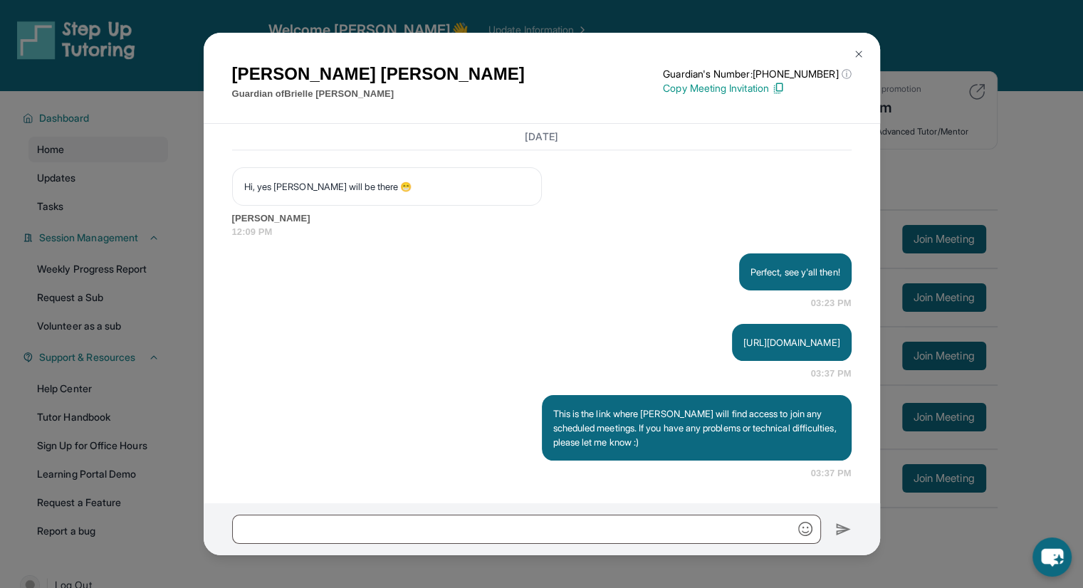
click at [937, 107] on div "[PERSON_NAME] Guardian of [PERSON_NAME] Guardian's Number: [PHONE_NUMBER] ⓘ Thi…" at bounding box center [541, 294] width 1083 height 588
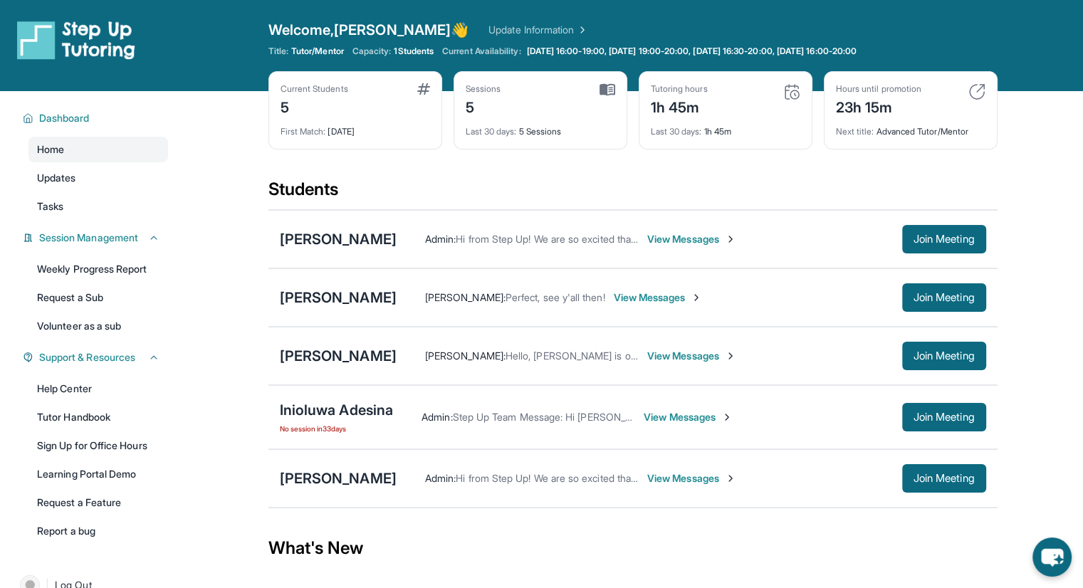
click at [749, 147] on div "Tutoring hours 1h 45m Last 30 days : 1h 45m" at bounding box center [726, 110] width 174 height 78
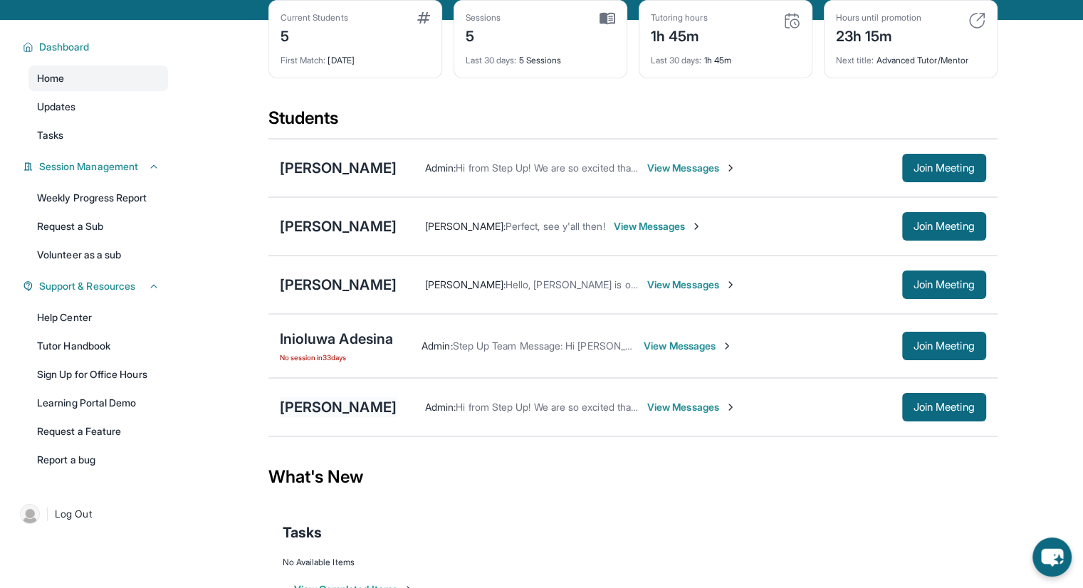
click at [345, 406] on div "[PERSON_NAME]" at bounding box center [338, 407] width 117 height 20
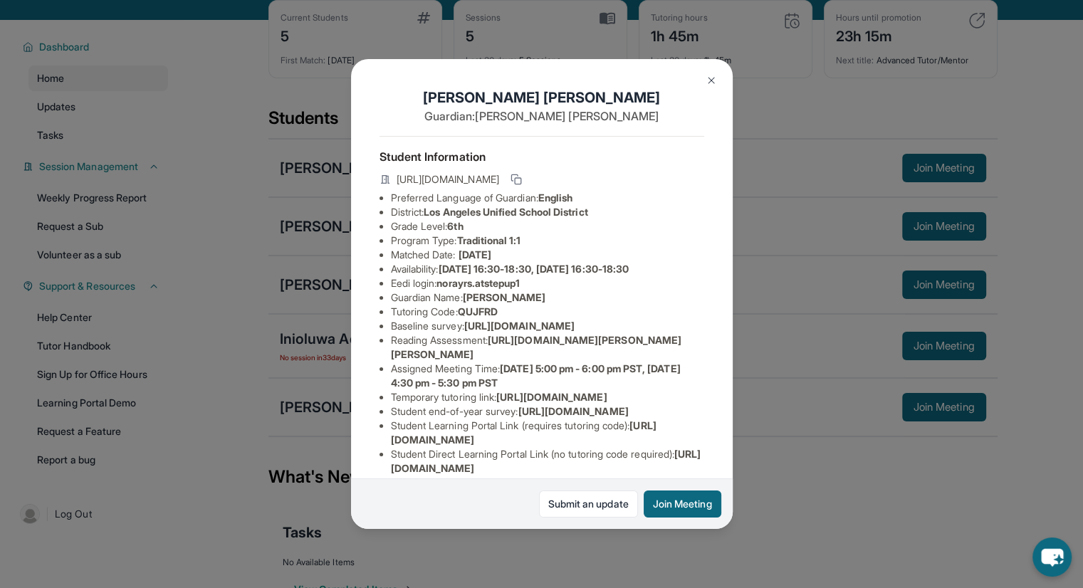
click at [711, 83] on img at bounding box center [710, 80] width 11 height 11
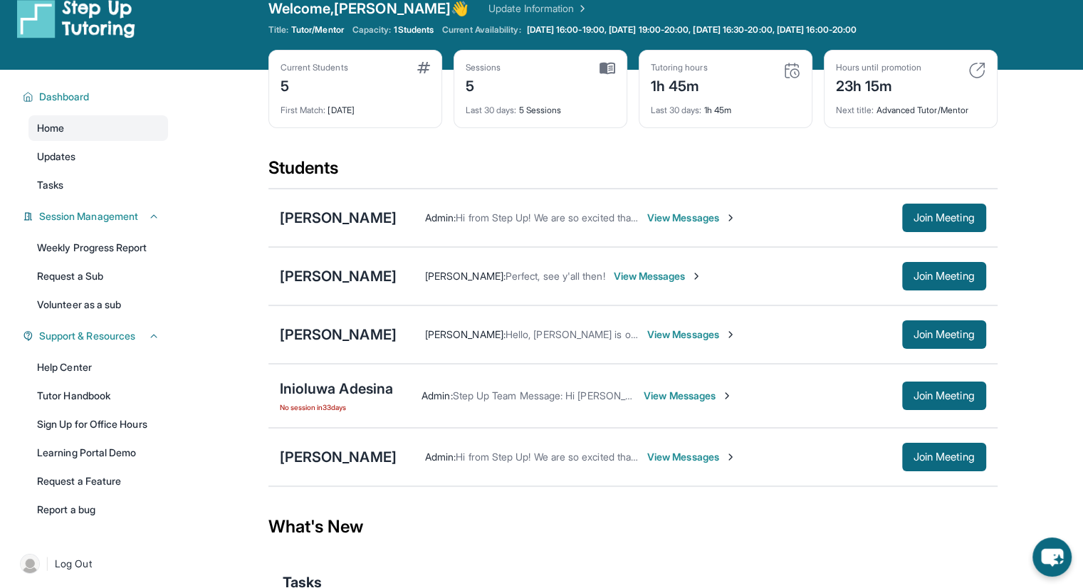
scroll to position [0, 0]
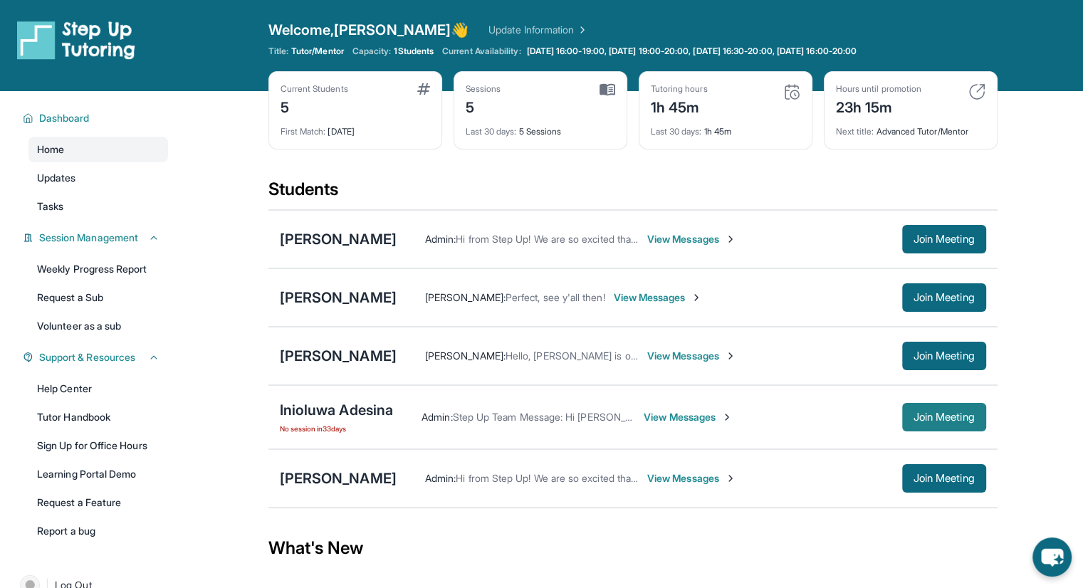
click at [920, 416] on span "Join Meeting" at bounding box center [943, 417] width 61 height 9
drag, startPoint x: 903, startPoint y: 242, endPoint x: 921, endPoint y: 240, distance: 17.9
click at [919, 240] on button "Join Meeting" at bounding box center [944, 239] width 84 height 28
click at [920, 235] on span "Join Meeting" at bounding box center [943, 239] width 61 height 9
